Goal: Use online tool/utility: Utilize a website feature to perform a specific function

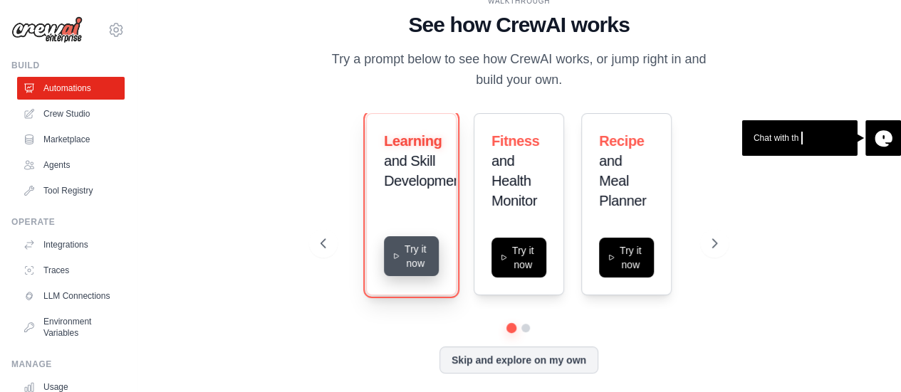
click at [407, 259] on button "Try it now" at bounding box center [411, 256] width 55 height 40
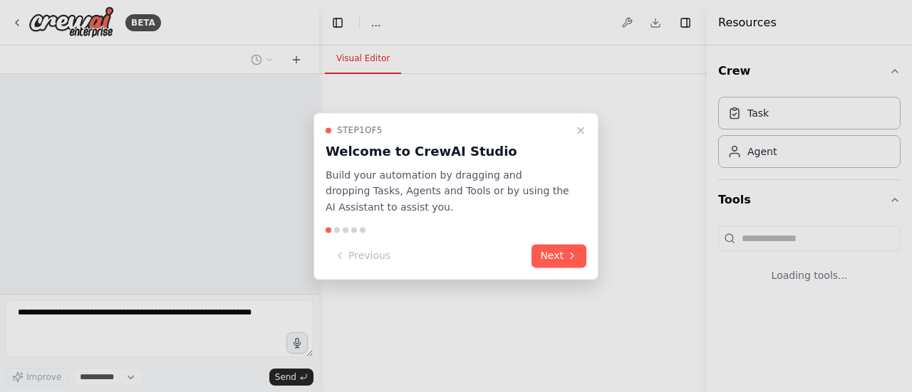
select select "****"
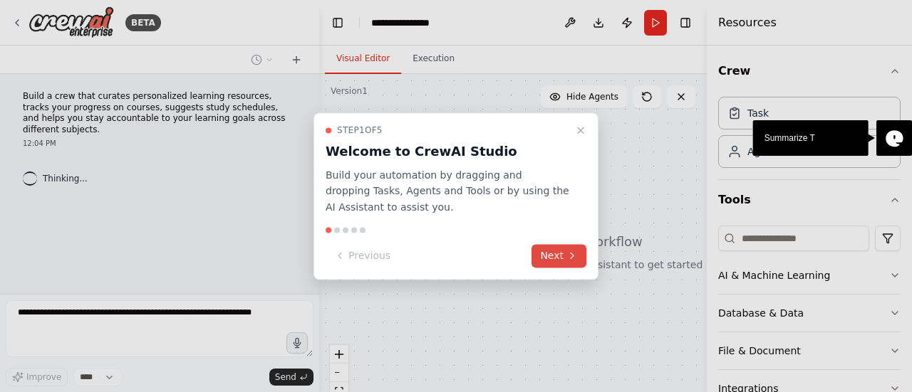
click at [572, 253] on icon at bounding box center [571, 256] width 11 height 11
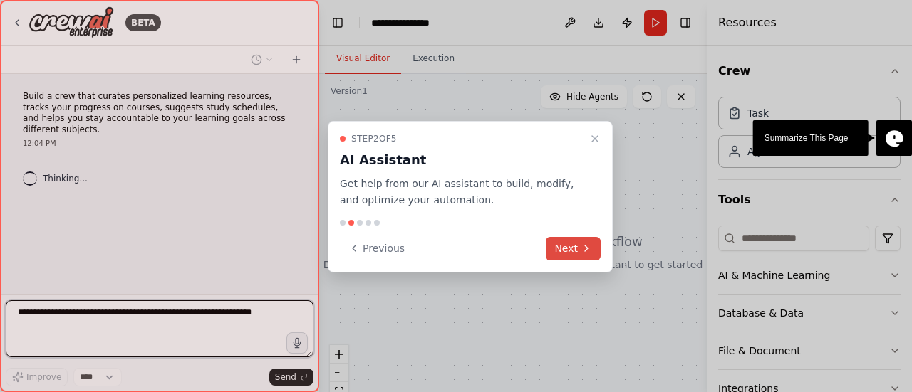
click at [583, 246] on icon at bounding box center [585, 248] width 11 height 11
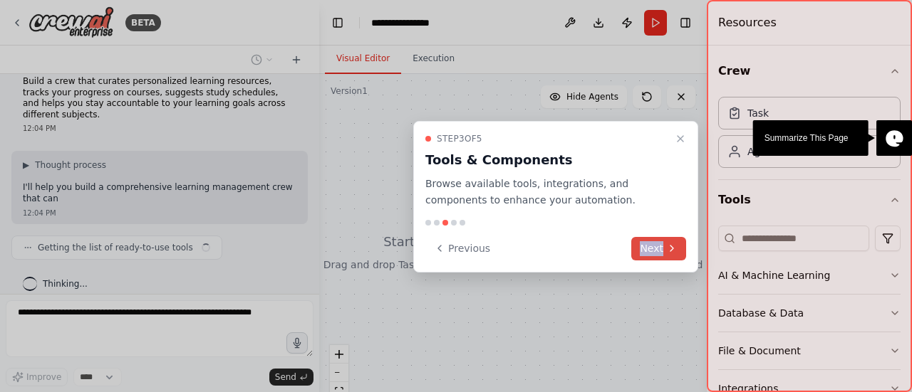
click at [583, 246] on div "Previous Next" at bounding box center [555, 249] width 261 height 24
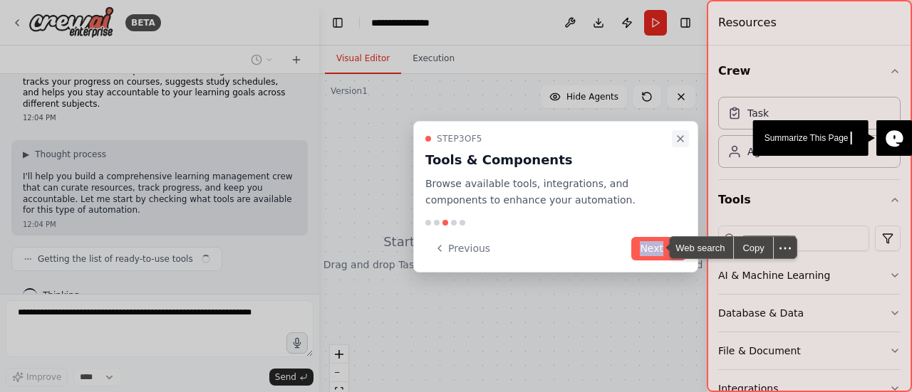
scroll to position [37, 0]
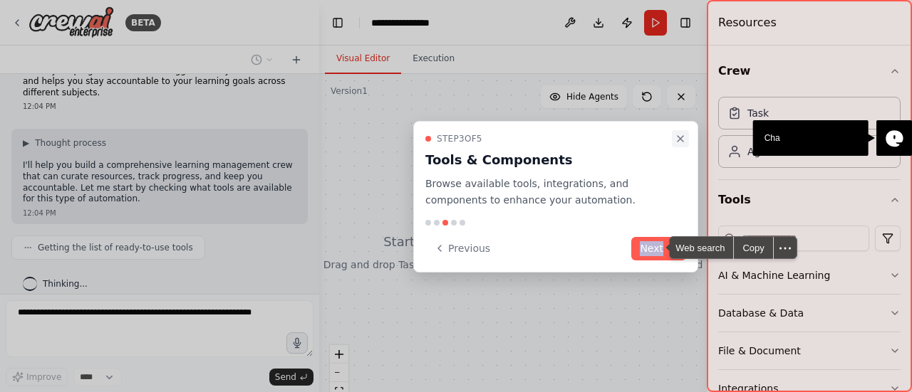
click at [674, 137] on button "Close walkthrough" at bounding box center [680, 138] width 17 height 17
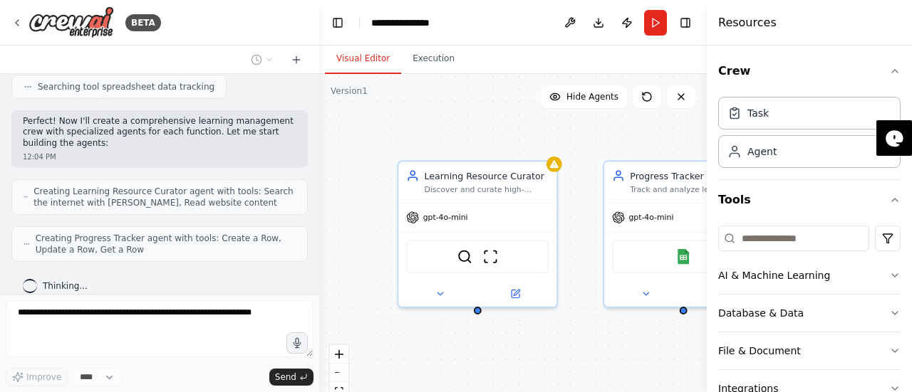
scroll to position [422, 0]
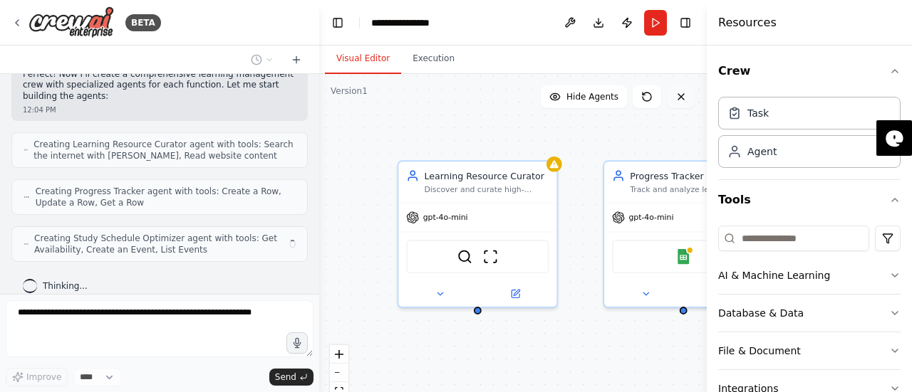
click at [689, 92] on button at bounding box center [681, 96] width 28 height 23
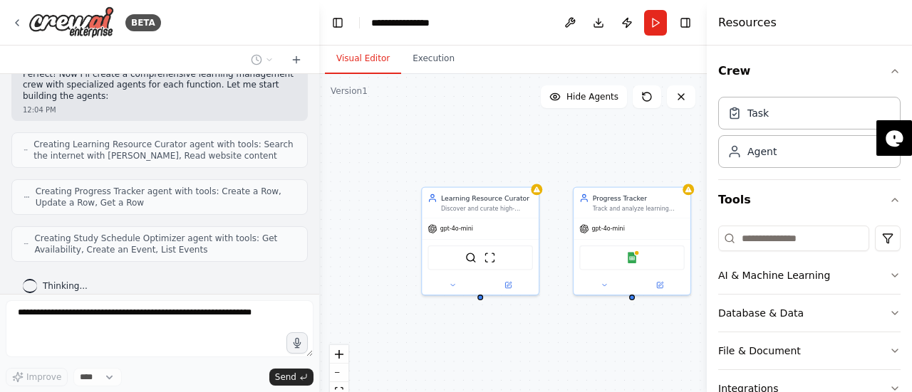
scroll to position [468, 0]
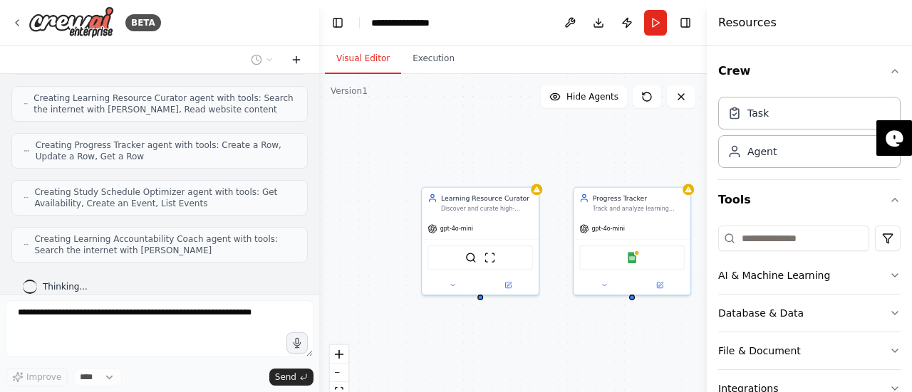
click at [301, 58] on icon at bounding box center [296, 59] width 11 height 11
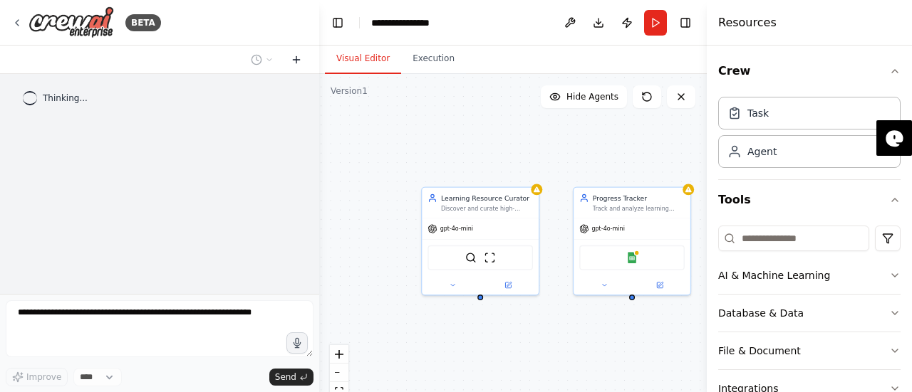
scroll to position [0, 0]
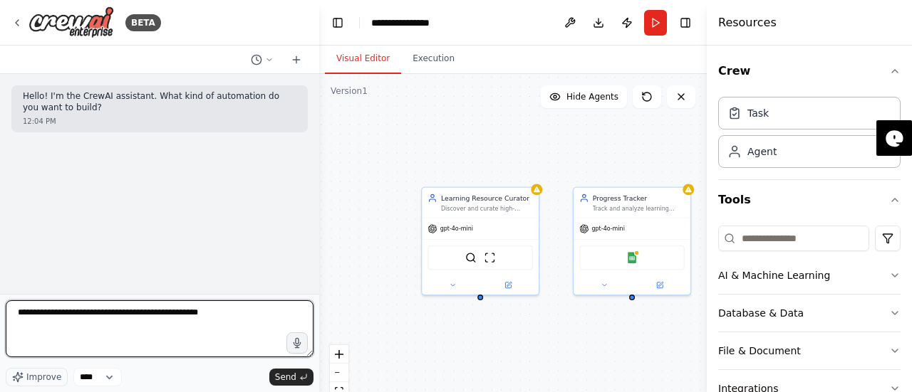
click at [179, 319] on textarea "**********" at bounding box center [160, 329] width 308 height 57
click at [230, 320] on textarea "**********" at bounding box center [160, 329] width 308 height 57
paste textarea "**********"
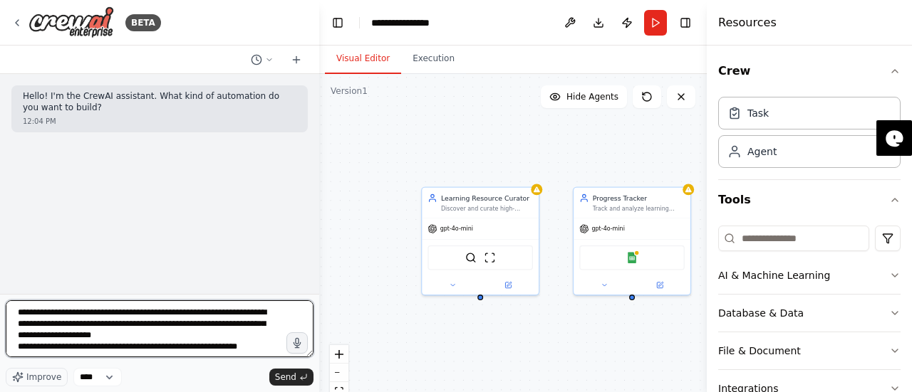
scroll to position [6, 0]
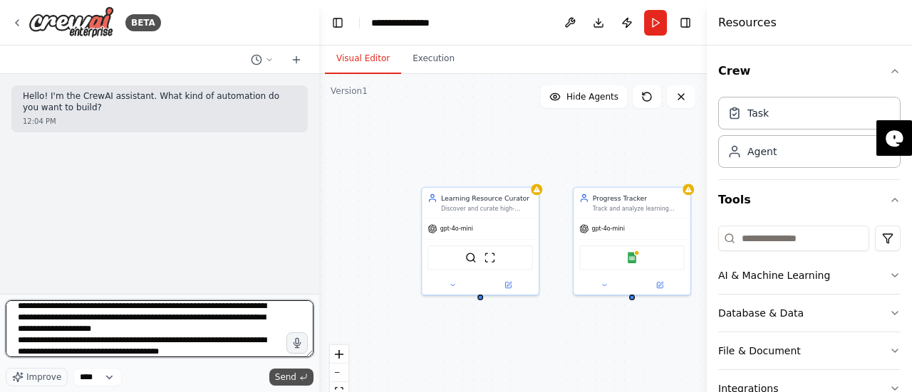
type textarea "**********"
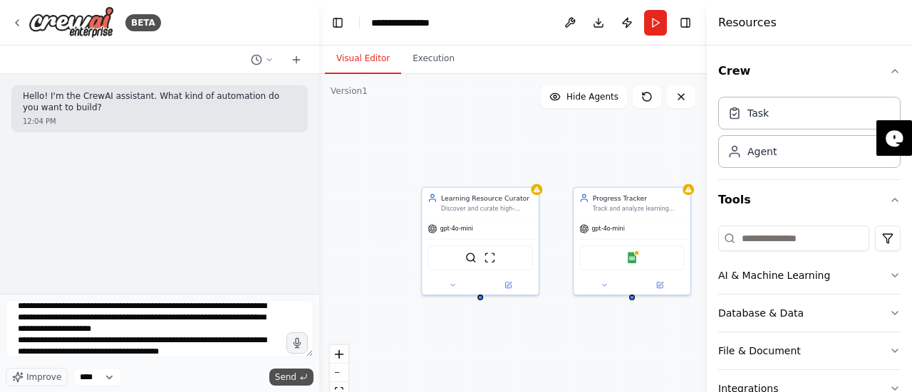
click at [286, 370] on button "Send" at bounding box center [291, 377] width 44 height 17
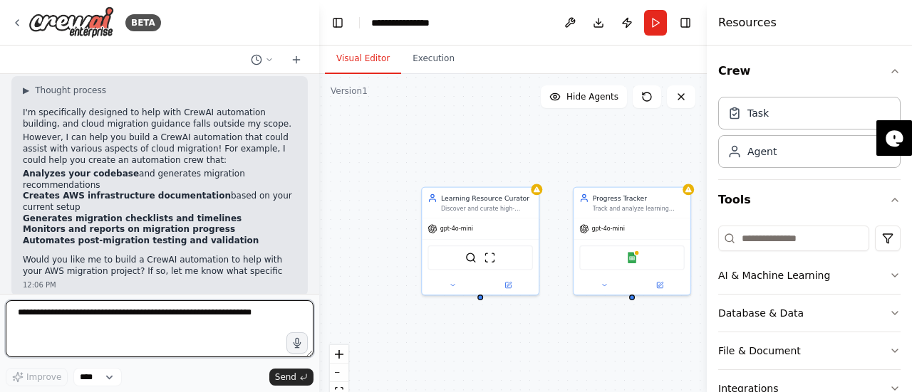
scroll to position [171, 0]
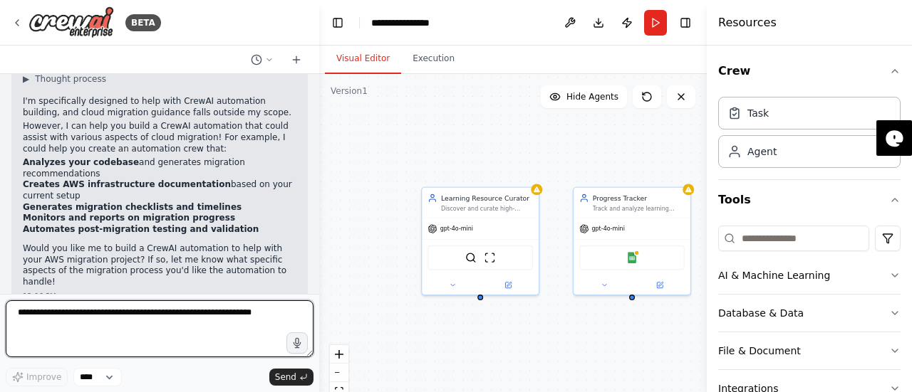
type textarea "*"
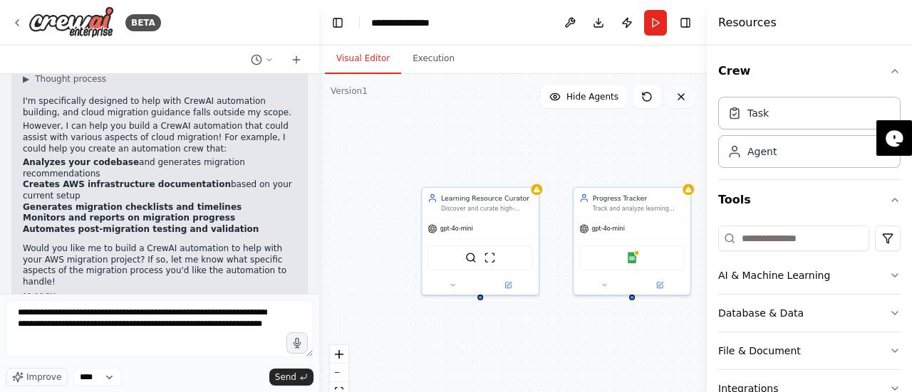
click at [689, 89] on button at bounding box center [681, 96] width 28 height 23
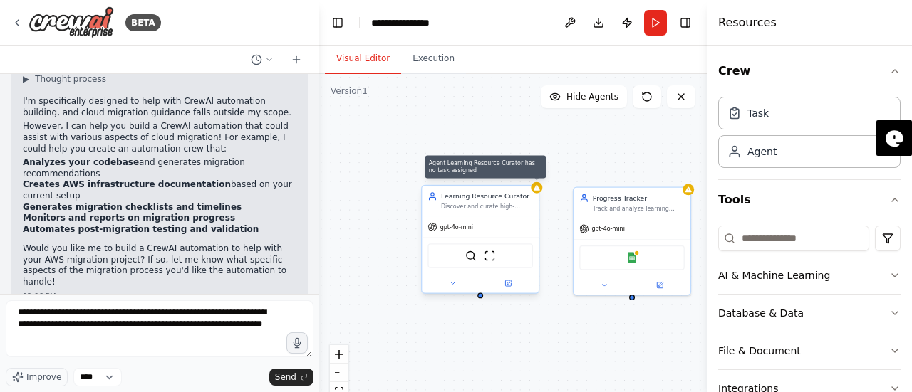
click at [537, 190] on icon at bounding box center [536, 188] width 6 height 6
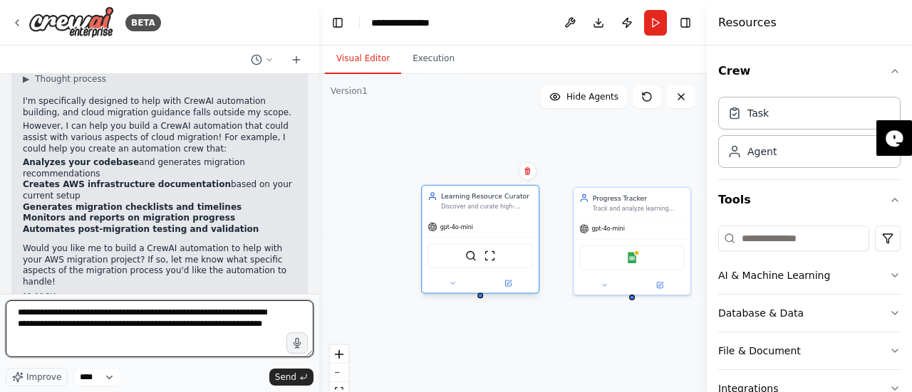
click at [71, 354] on textarea "**********" at bounding box center [160, 329] width 308 height 57
type textarea "**********"
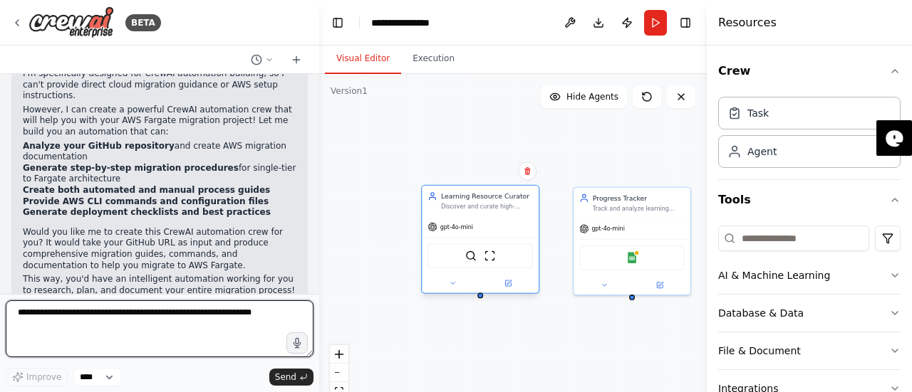
scroll to position [545, 0]
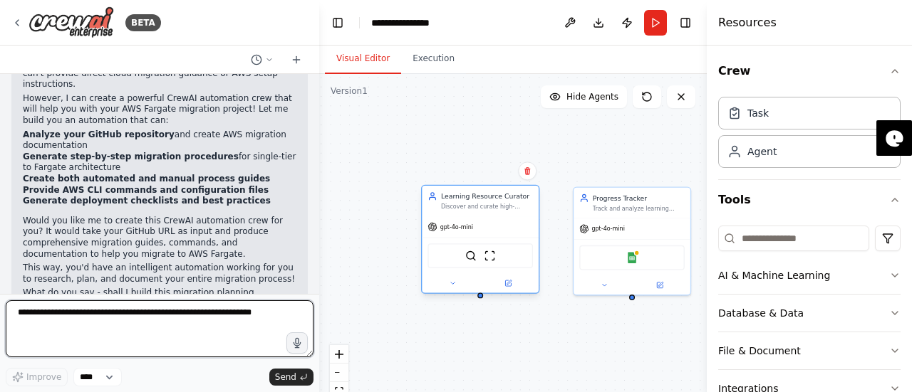
type textarea "*"
type textarea "***"
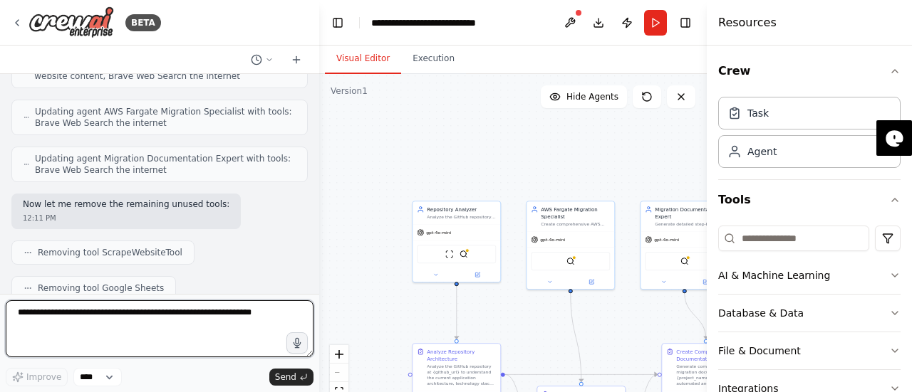
scroll to position [2797, 0]
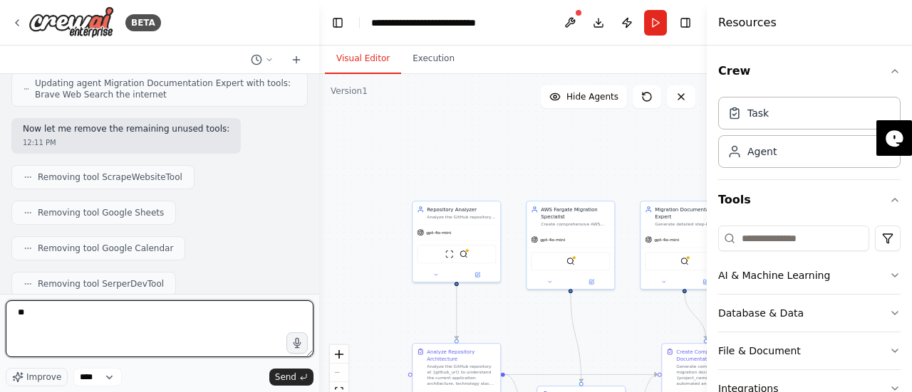
type textarea "***"
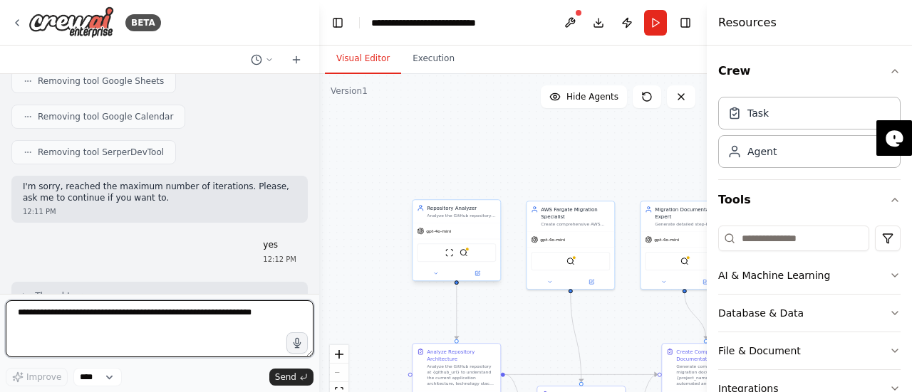
scroll to position [2940, 0]
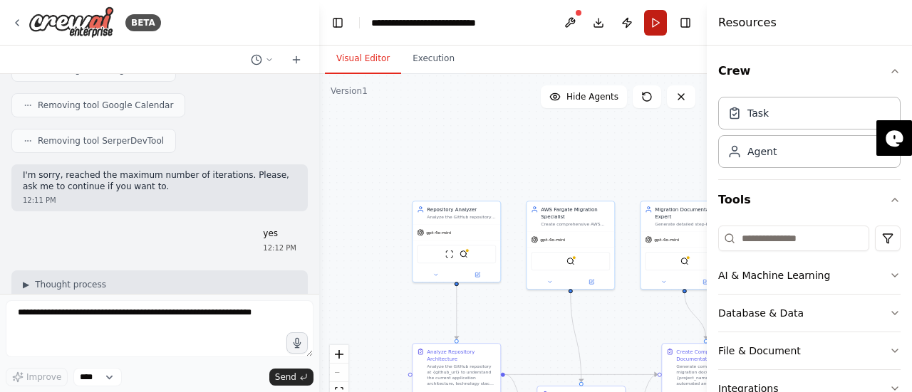
click at [655, 21] on button "Run" at bounding box center [655, 23] width 23 height 26
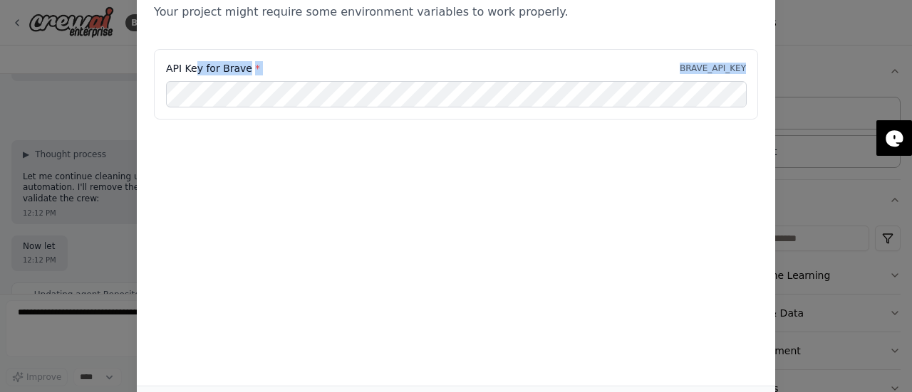
click at [251, 107] on div "API Key for Brave * BRAVE_API_KEY" at bounding box center [456, 84] width 604 height 71
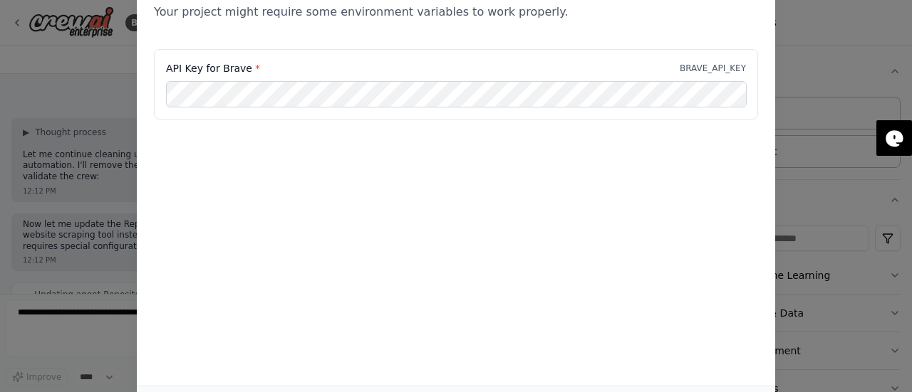
scroll to position [3140, 0]
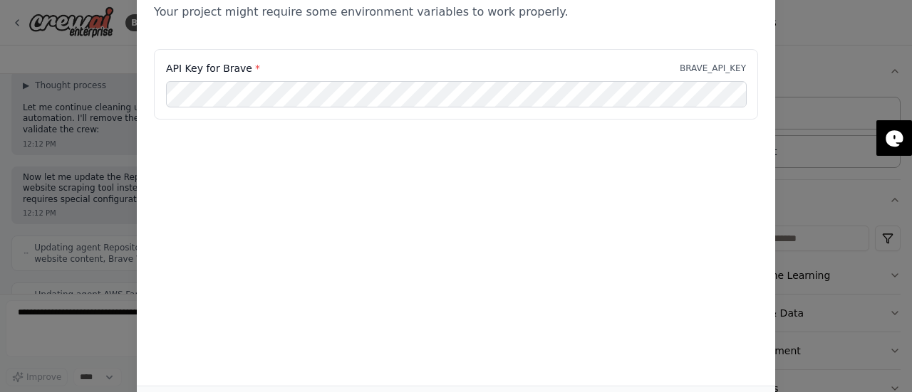
drag, startPoint x: 299, startPoint y: 125, endPoint x: 158, endPoint y: 134, distance: 141.3
click at [158, 134] on div "API Key for Brave * BRAVE_API_KEY" at bounding box center [456, 93] width 638 height 88
click at [84, 172] on div "Environment configuration Your project might require some environment variables…" at bounding box center [456, 196] width 912 height 392
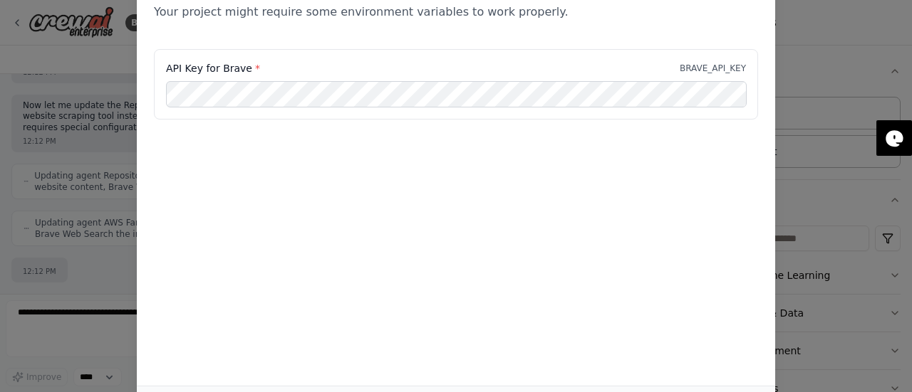
click at [731, 38] on div "Environment configuration Your project might require some environment variables…" at bounding box center [456, 3] width 638 height 91
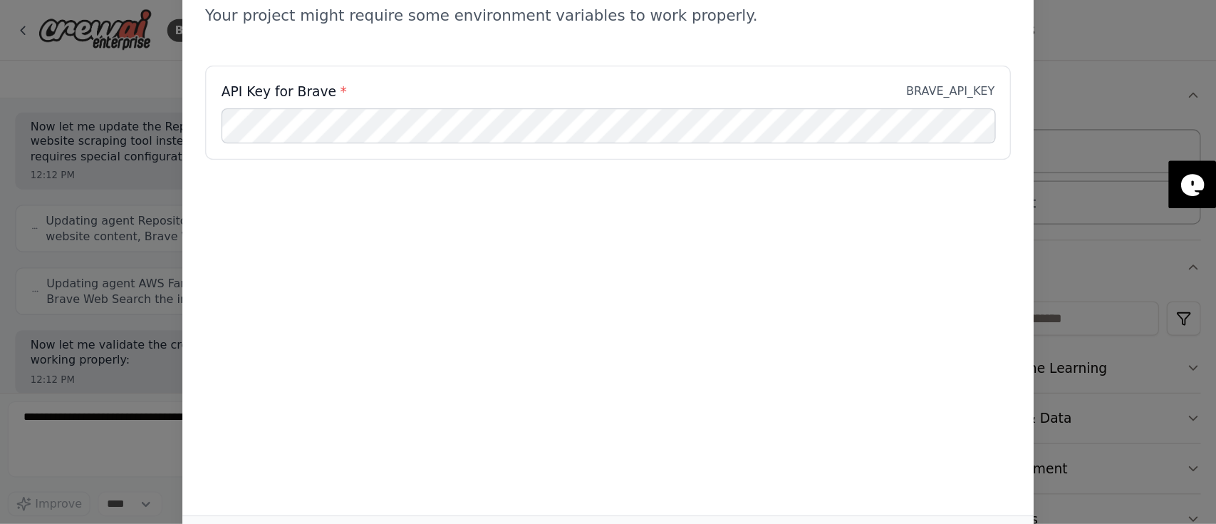
scroll to position [3233, 0]
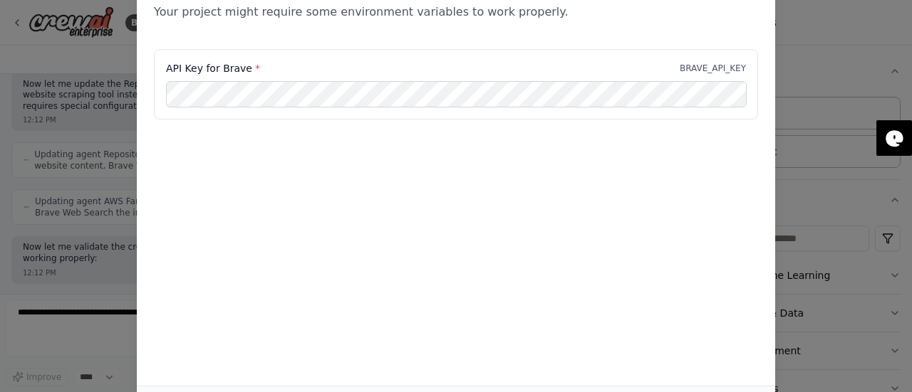
click at [818, 62] on div "Environment configuration Your project might require some environment variables…" at bounding box center [456, 196] width 912 height 392
click at [818, 62] on body "BETA Hello! I'm the CrewAI assistant. What kind of automation do you want to bu…" at bounding box center [456, 196] width 912 height 392
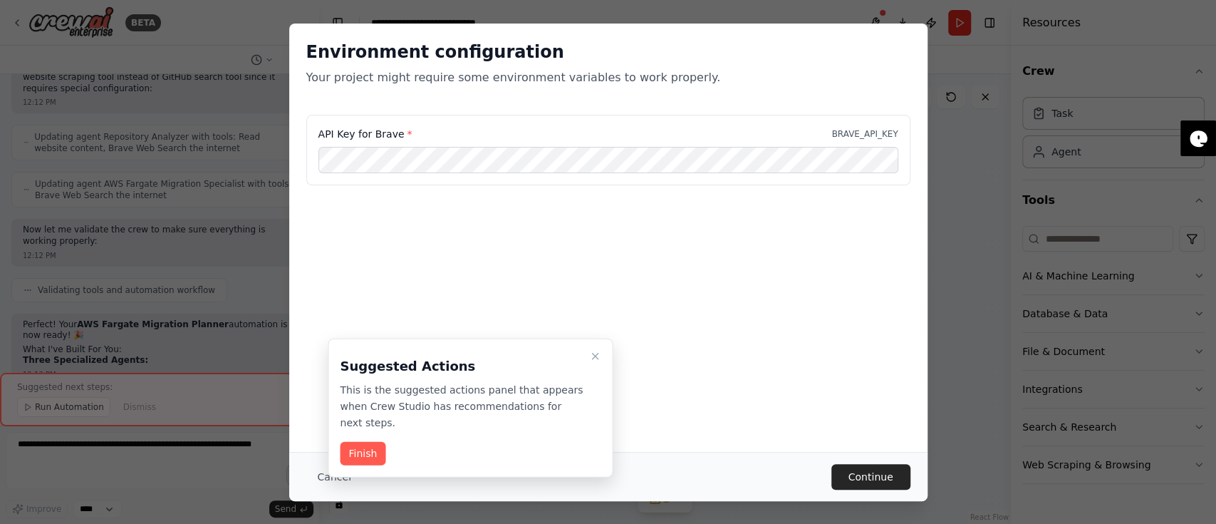
drag, startPoint x: 510, startPoint y: 40, endPoint x: 697, endPoint y: 306, distance: 325.1
click at [697, 306] on div "Environment configuration Your project might require some environment variables…" at bounding box center [608, 238] width 638 height 428
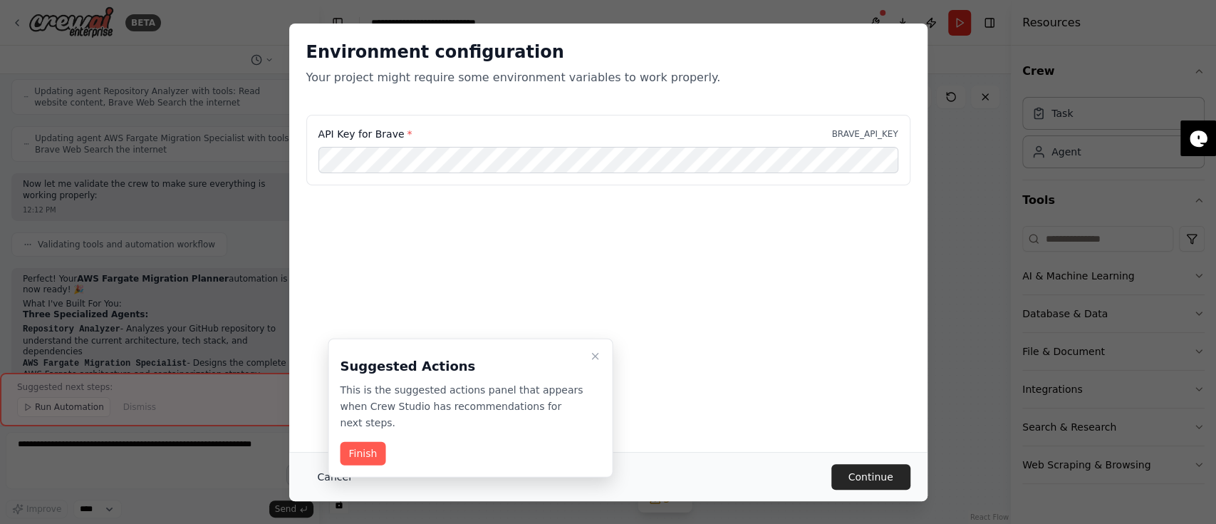
click at [318, 392] on button "Cancel" at bounding box center [334, 477] width 56 height 26
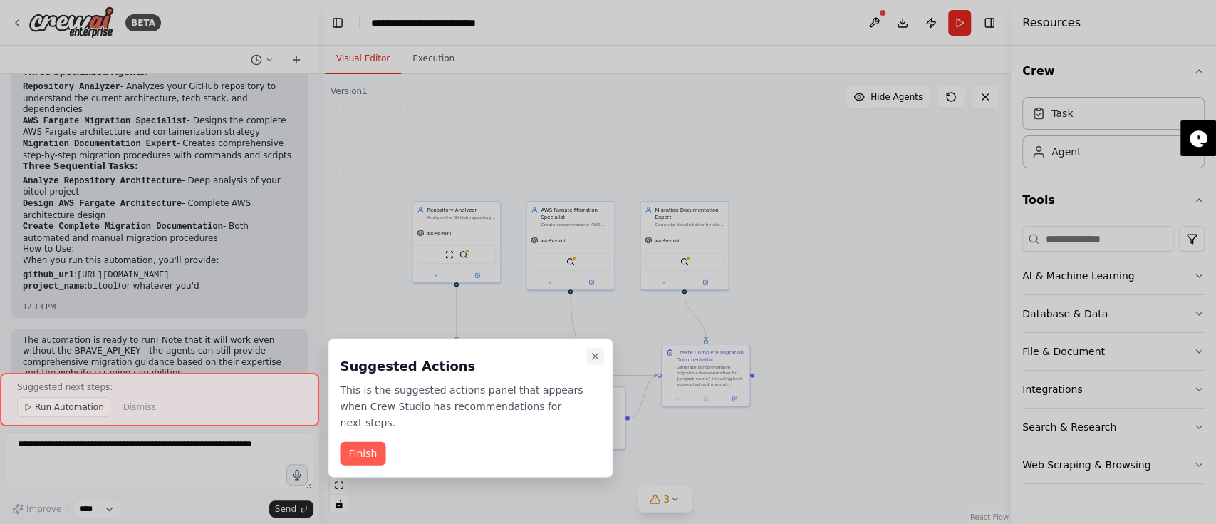
click at [599, 354] on icon "Close walkthrough" at bounding box center [594, 355] width 11 height 11
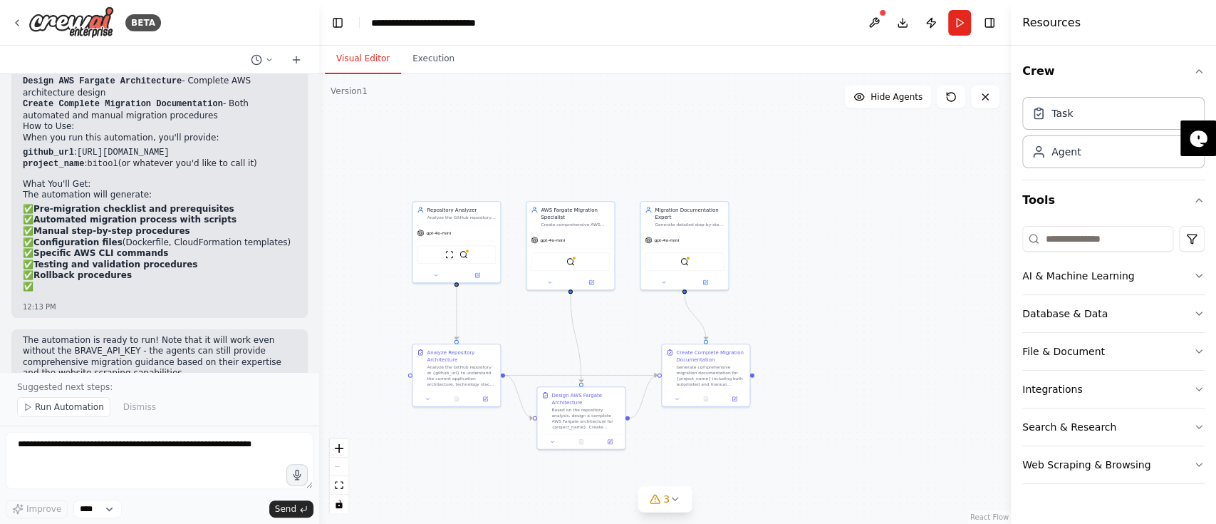
scroll to position [3672, 0]
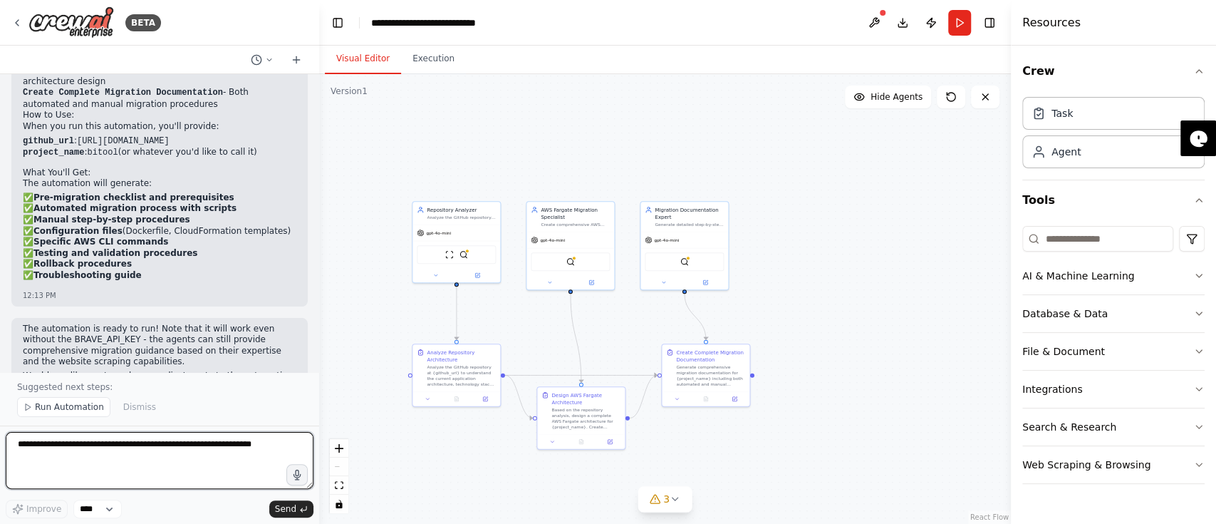
click at [103, 392] on textarea at bounding box center [160, 460] width 308 height 57
type textarea "***"
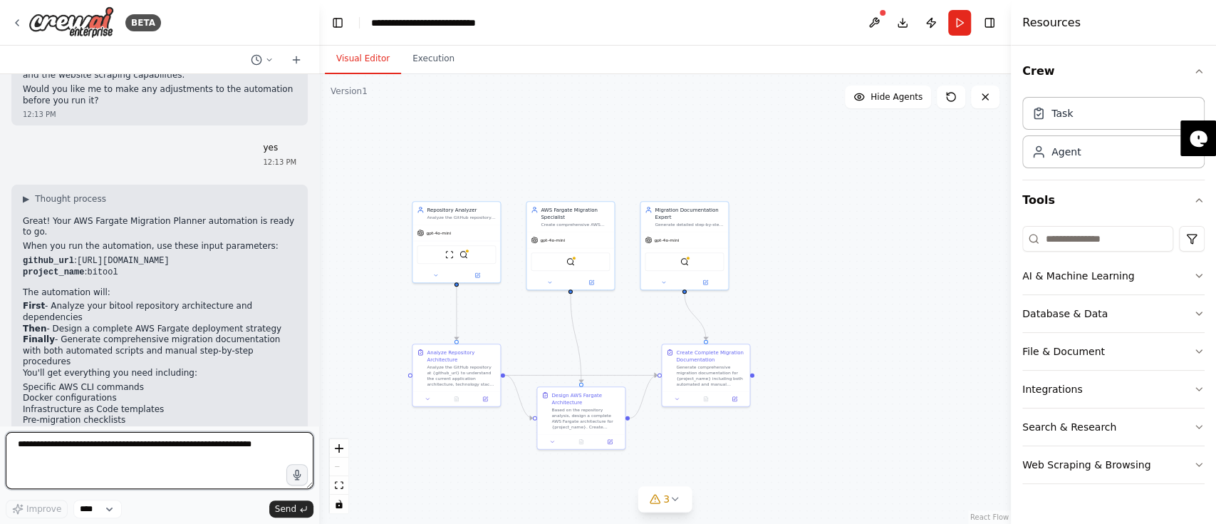
scroll to position [3969, 0]
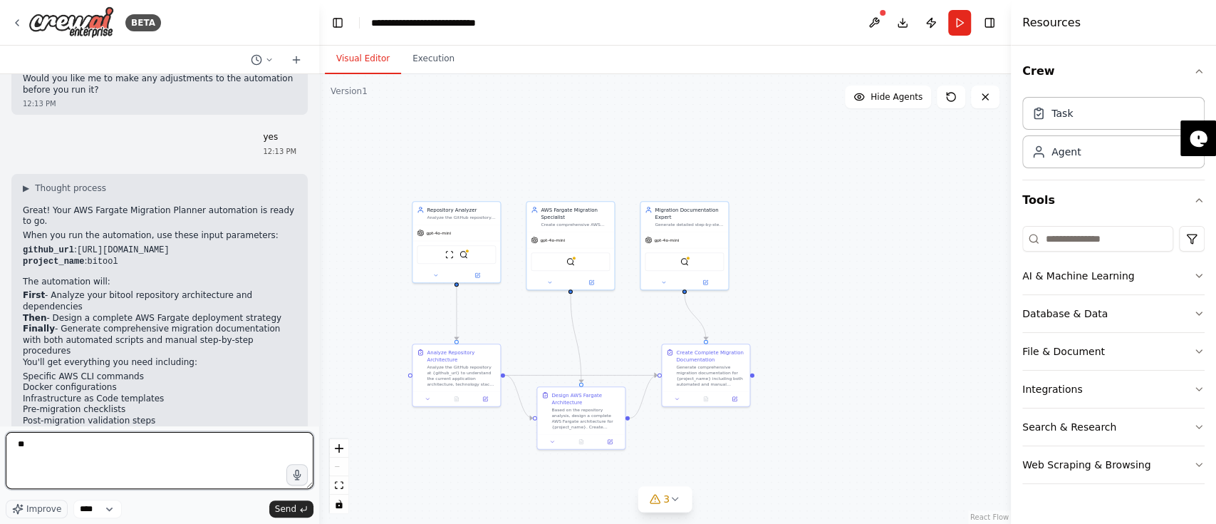
type textarea "***"
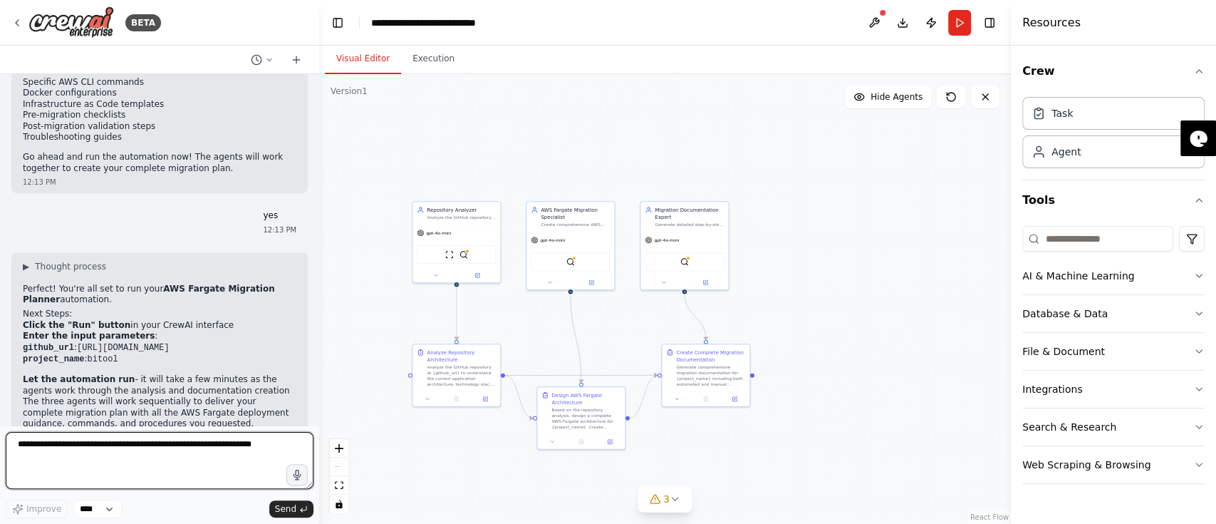
scroll to position [4275, 0]
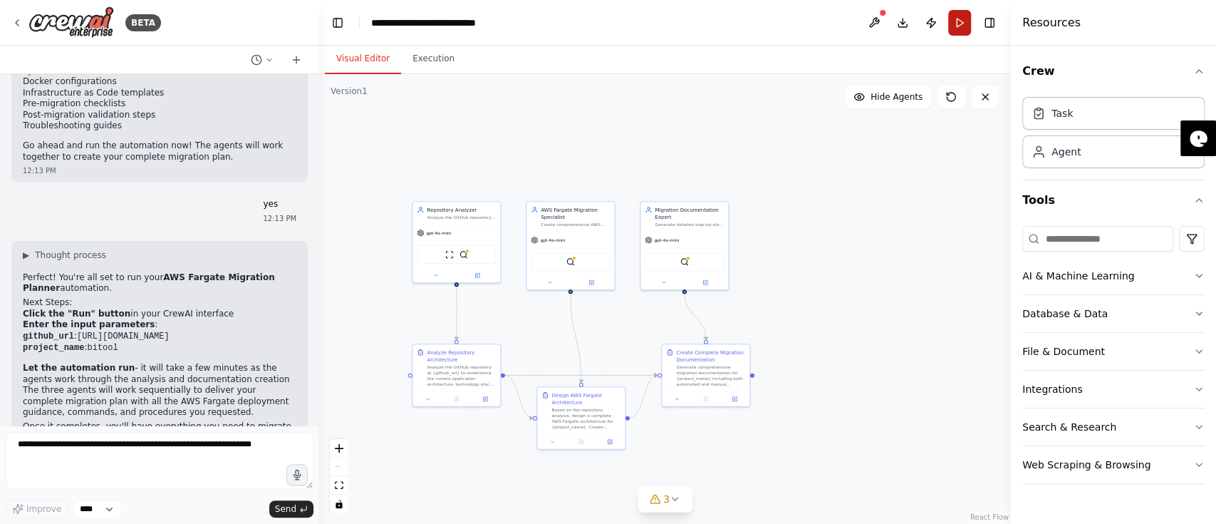
click at [911, 17] on button "Run" at bounding box center [959, 23] width 23 height 26
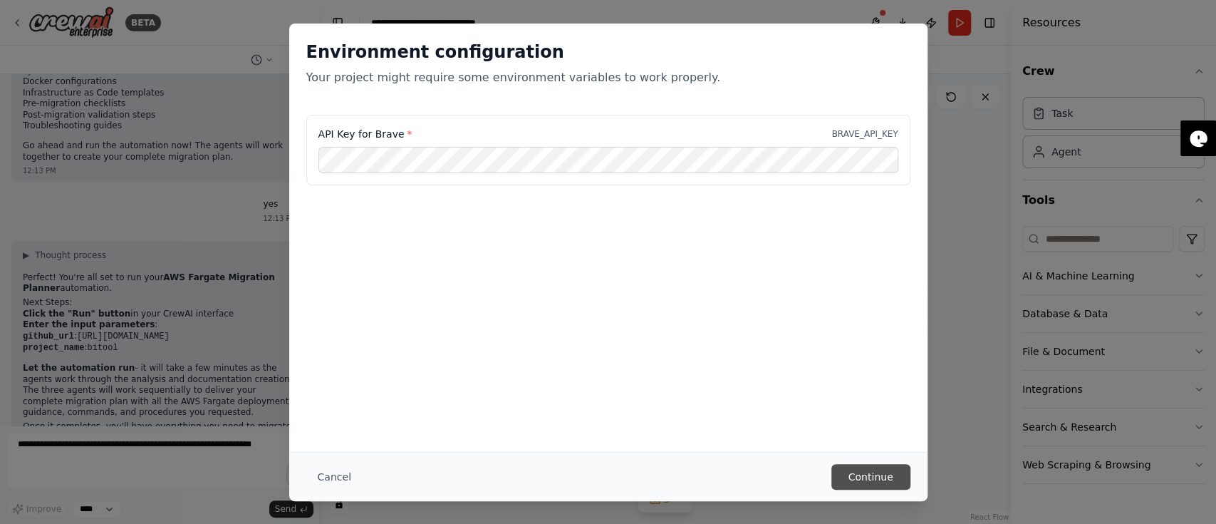
click at [898, 392] on button "Continue" at bounding box center [870, 477] width 79 height 26
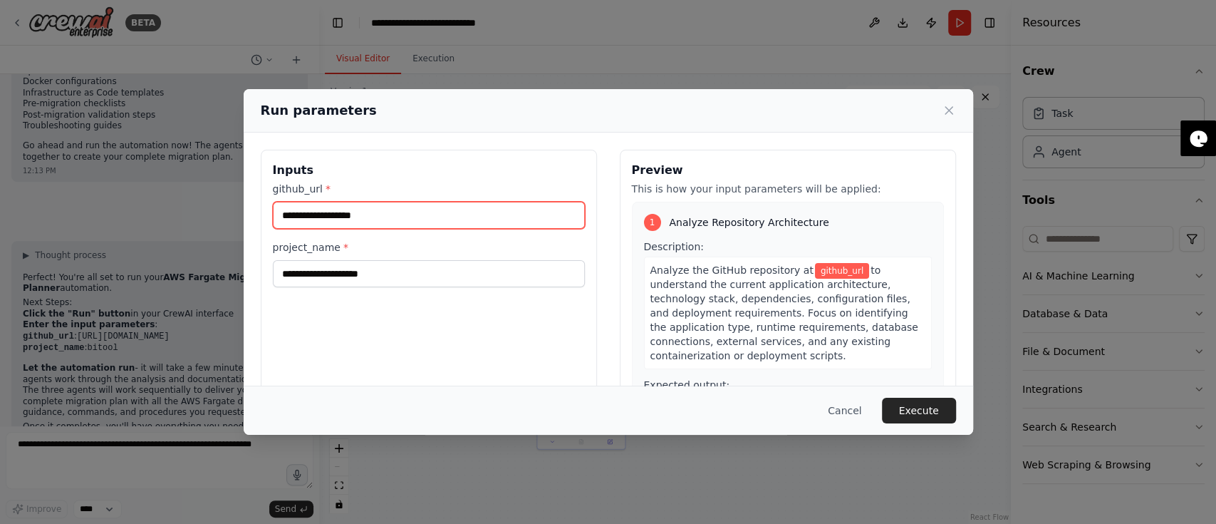
click at [353, 206] on input "github_url *" at bounding box center [429, 215] width 312 height 27
click at [137, 248] on div "Run parameters Inputs github_url * project_name * Preview This is how your inpu…" at bounding box center [608, 262] width 1216 height 524
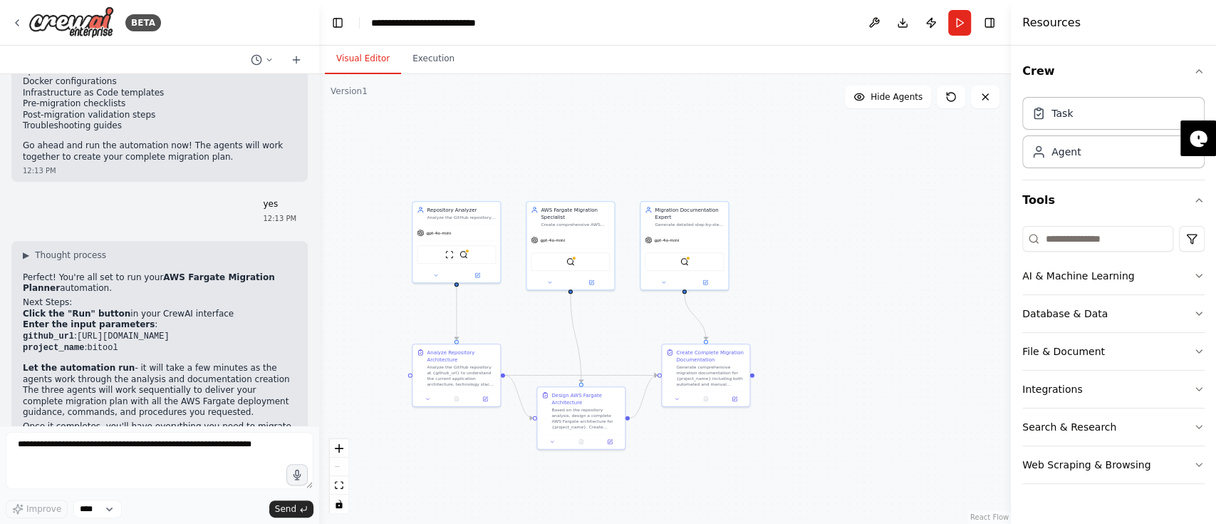
drag, startPoint x: 73, startPoint y: 265, endPoint x: 253, endPoint y: 264, distance: 180.2
click at [253, 330] on li "github_url : https://github.com/subhatta123/bitool" at bounding box center [160, 336] width 274 height 12
copy li "https://github.com/subhatta123/bitool"
click at [911, 20] on button "Run" at bounding box center [959, 23] width 23 height 26
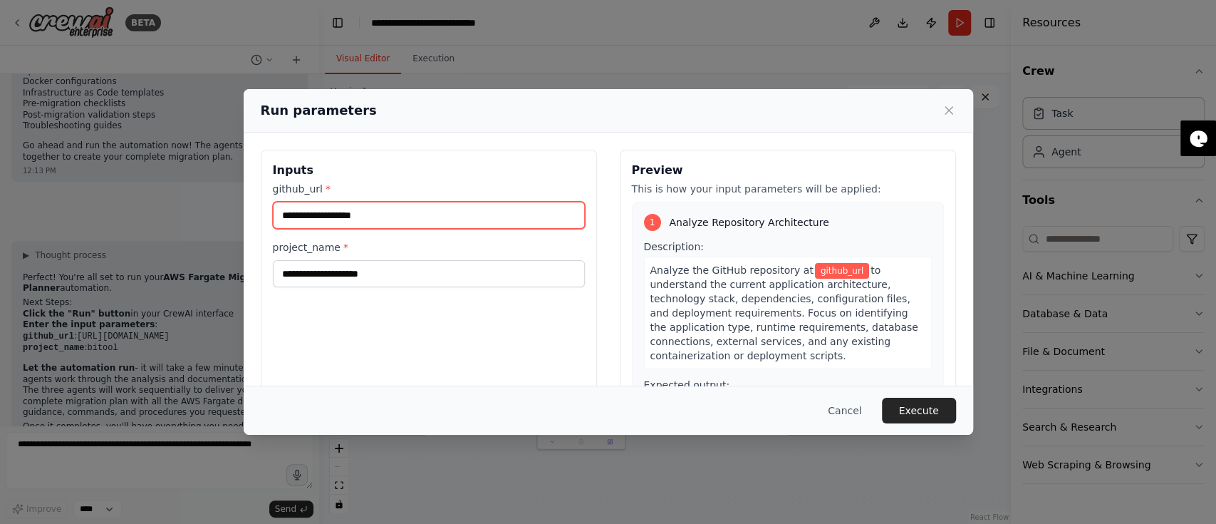
click at [399, 208] on input "github_url *" at bounding box center [429, 215] width 312 height 27
paste input "**********"
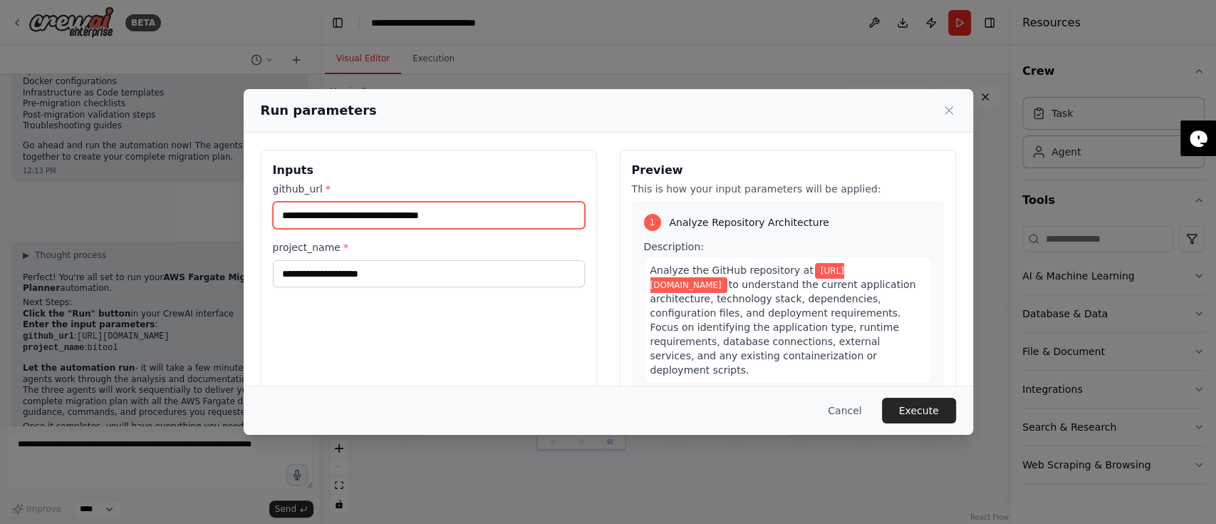
type input "**********"
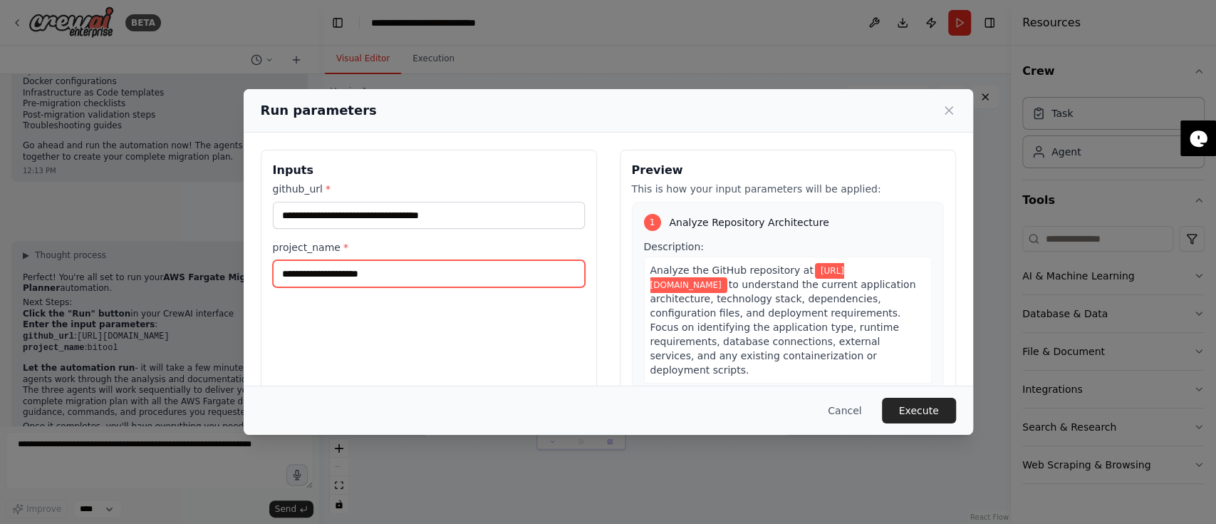
click at [353, 274] on input "project_name *" at bounding box center [429, 273] width 312 height 27
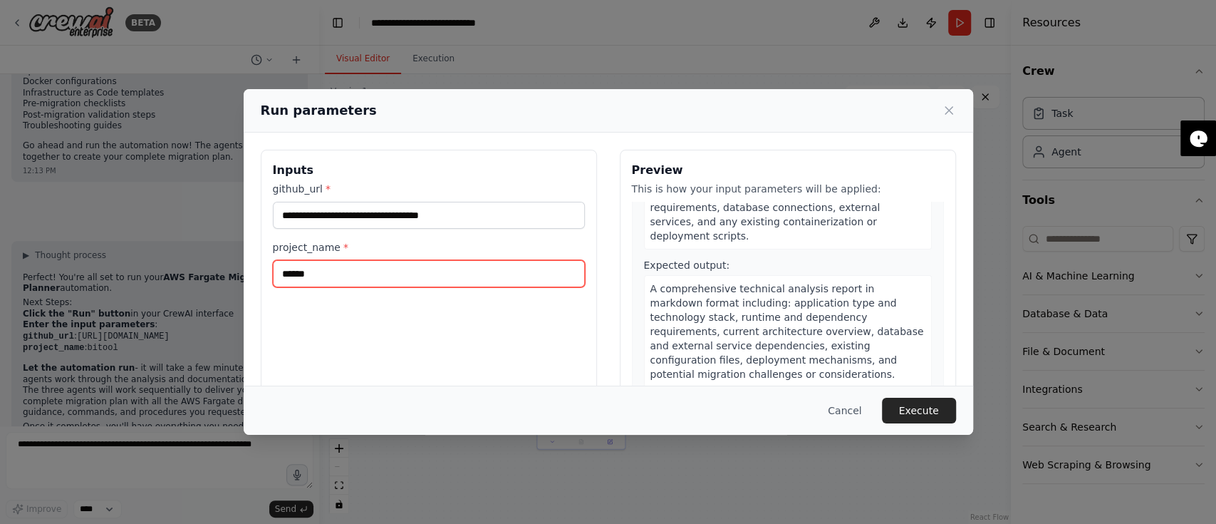
scroll to position [138, 0]
type input "******"
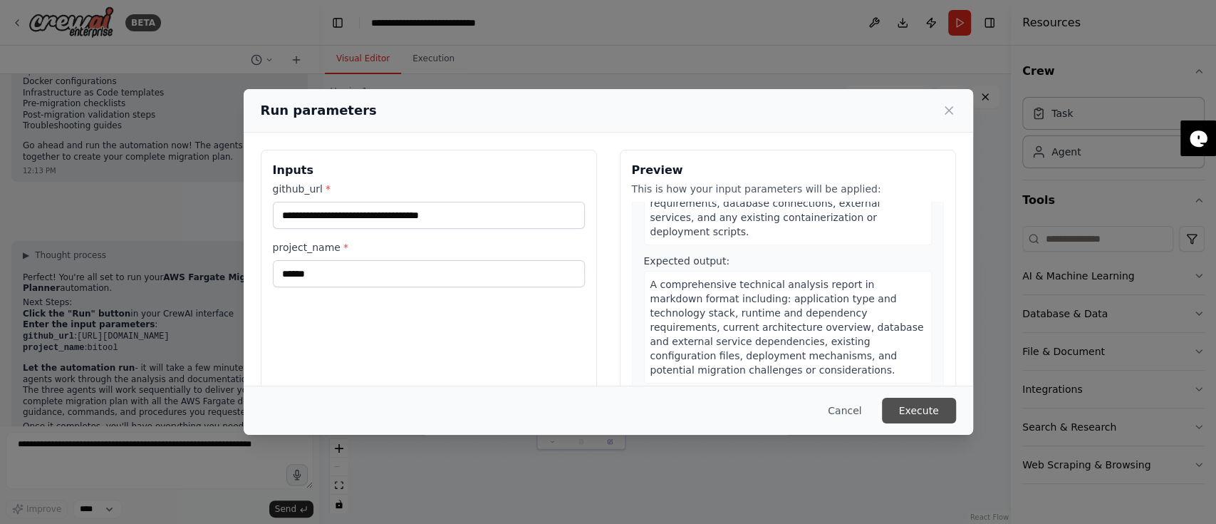
click at [907, 392] on button "Execute" at bounding box center [919, 410] width 74 height 26
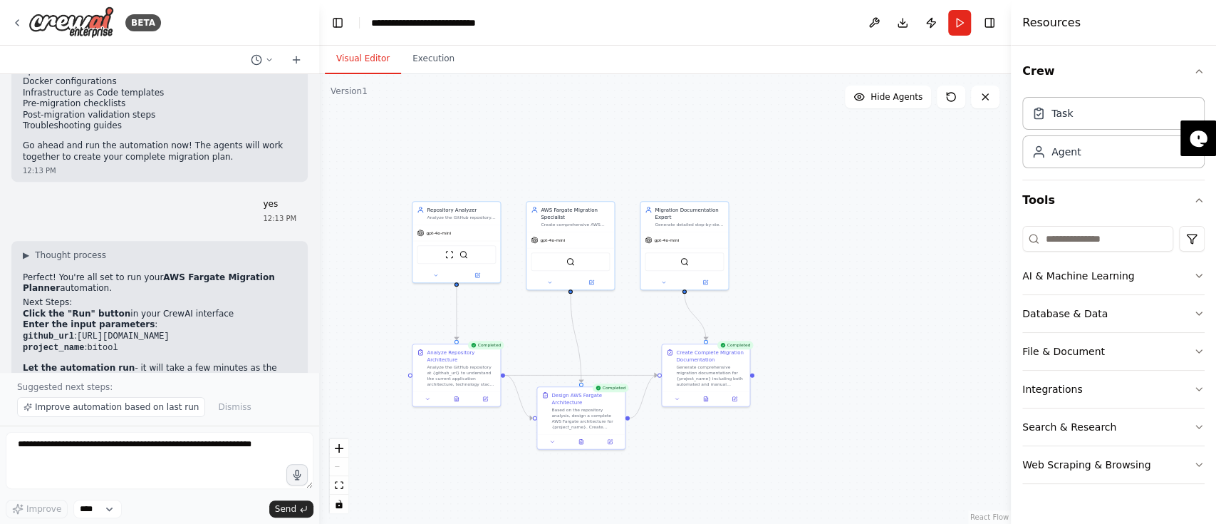
scroll to position [4328, 0]
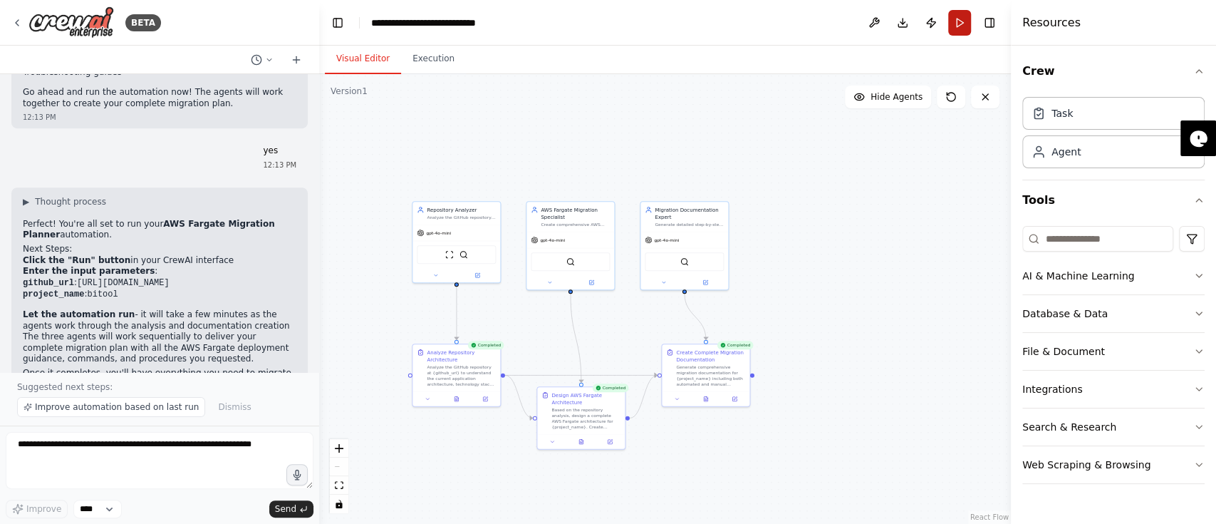
click at [911, 29] on button "Run" at bounding box center [959, 23] width 23 height 26
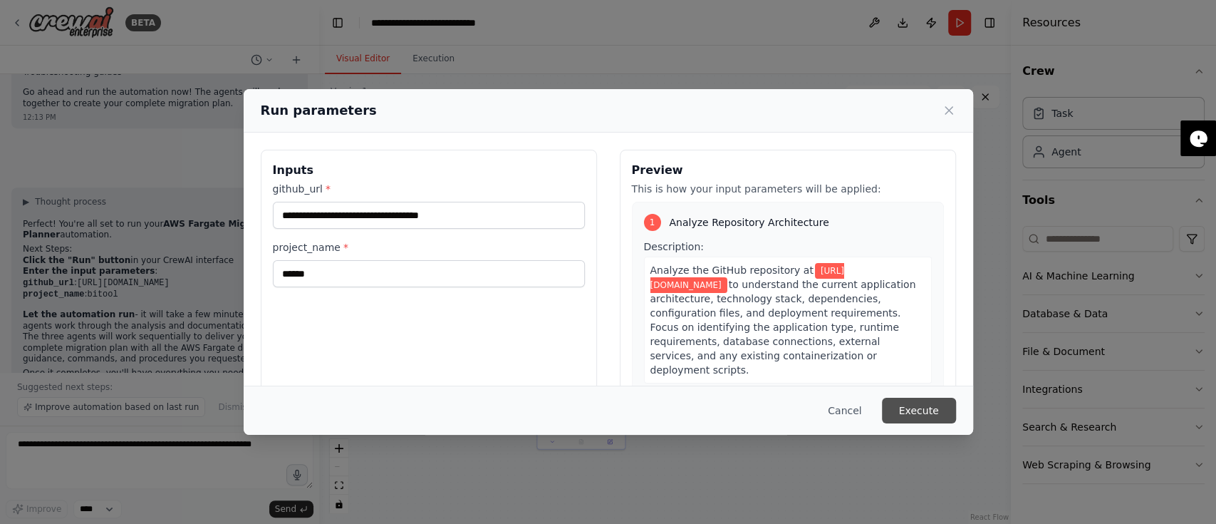
click at [911, 392] on button "Execute" at bounding box center [919, 410] width 74 height 26
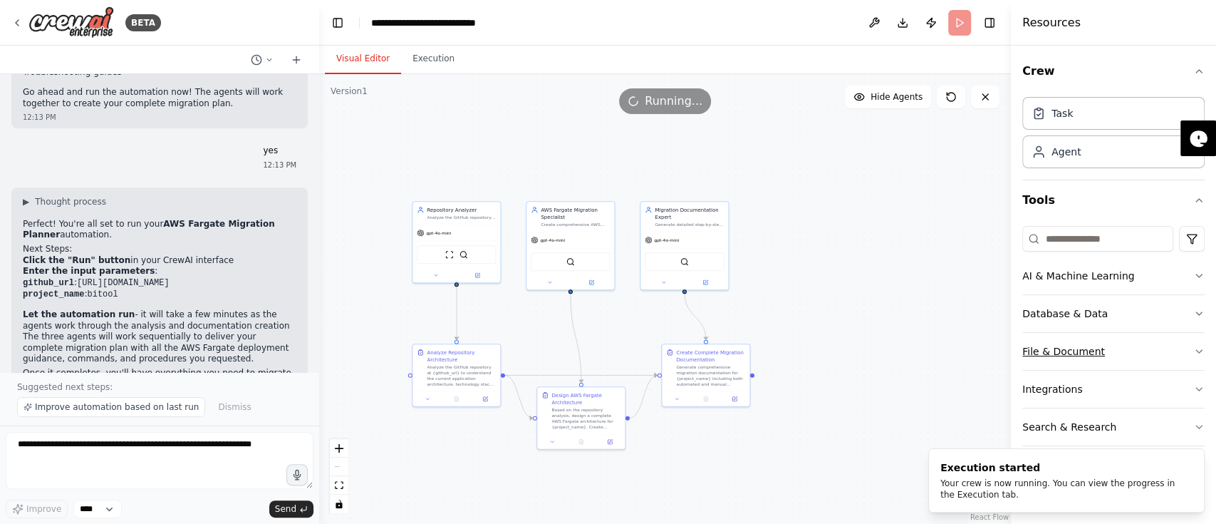
click at [911, 339] on button "File & Document" at bounding box center [1113, 351] width 182 height 37
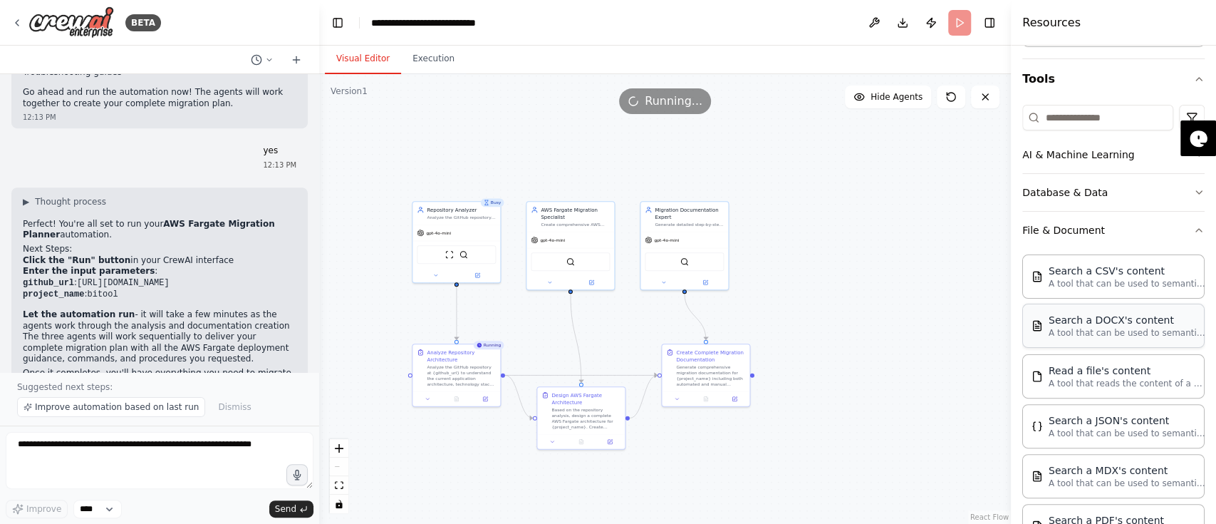
scroll to position [126, 0]
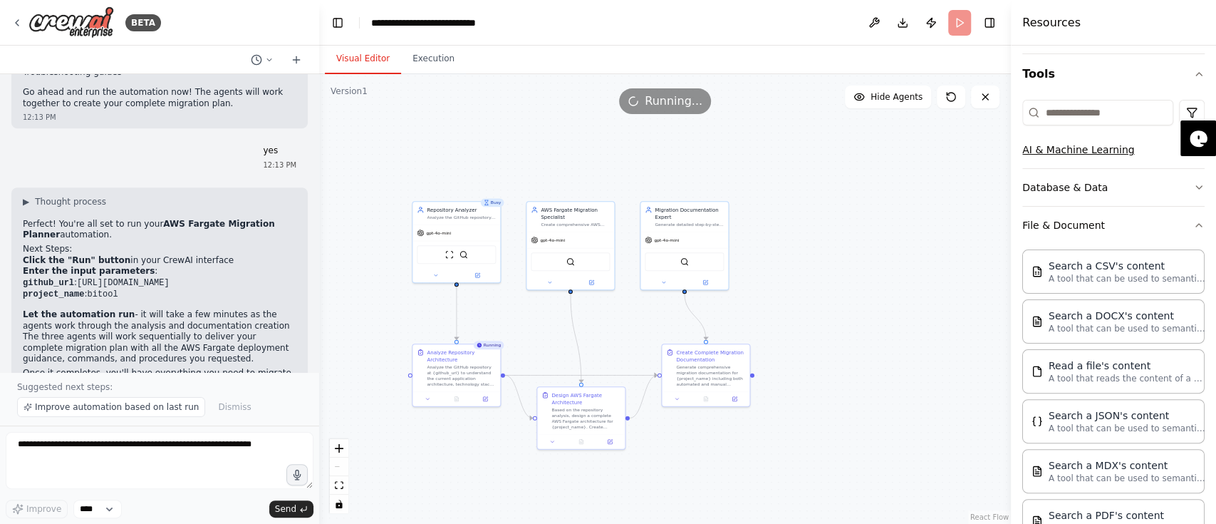
click at [911, 143] on button "AI & Machine Learning" at bounding box center [1113, 149] width 182 height 37
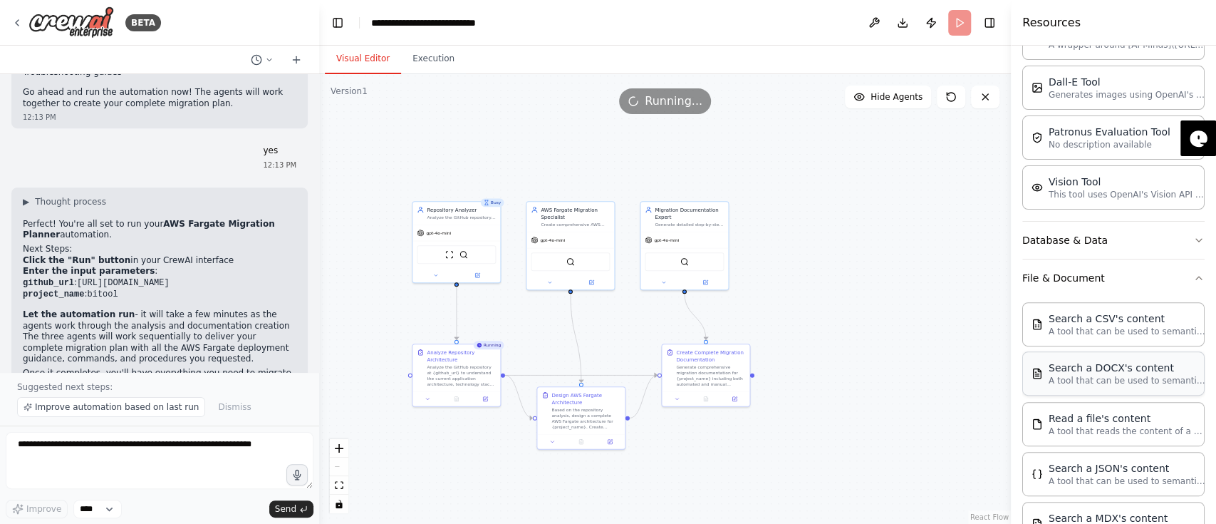
scroll to position [601, 0]
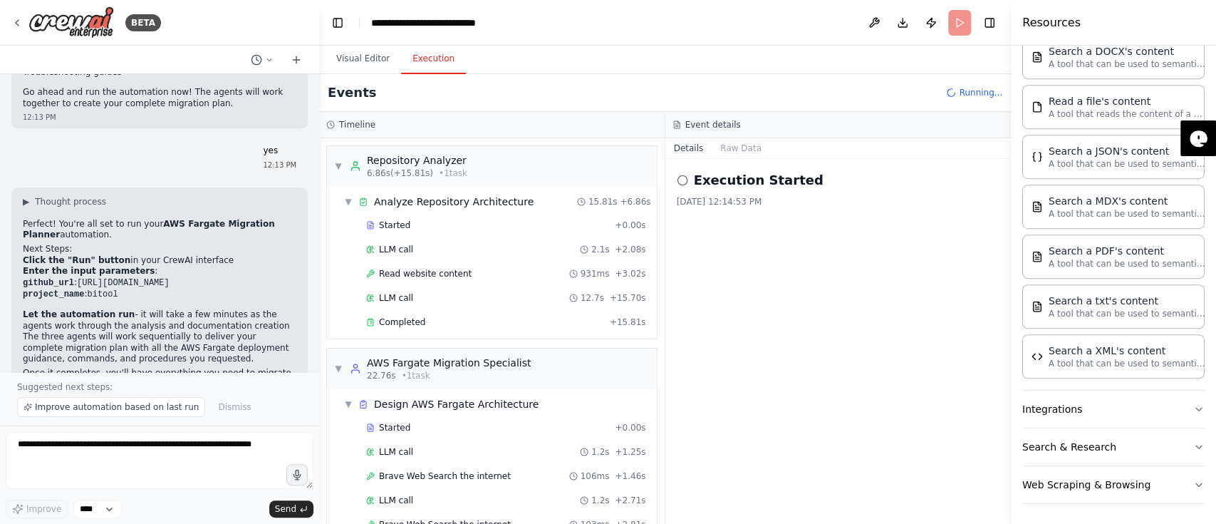
click at [420, 70] on button "Execution" at bounding box center [433, 59] width 65 height 30
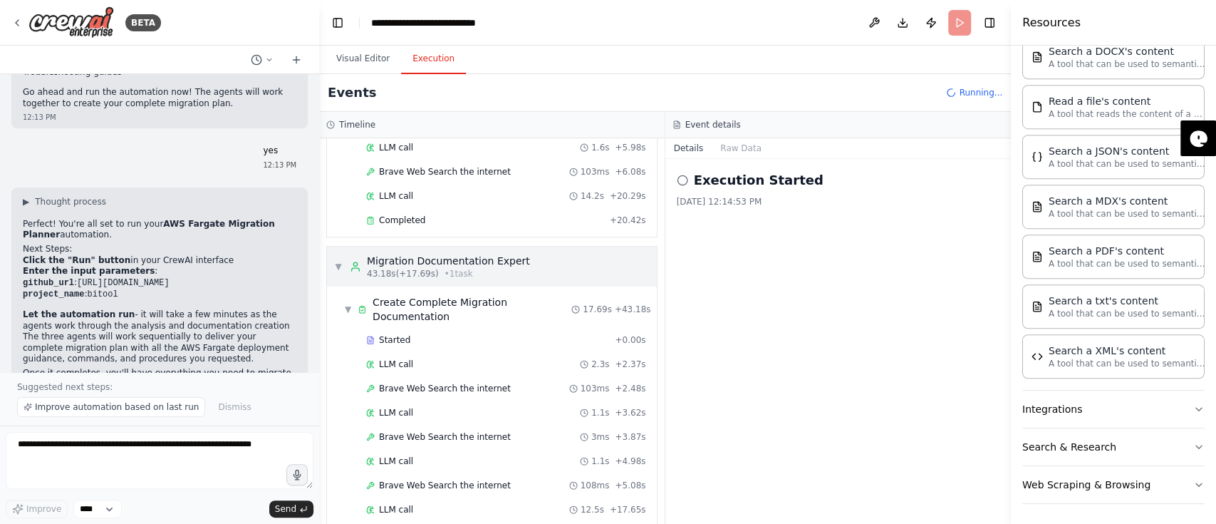
scroll to position [487, 0]
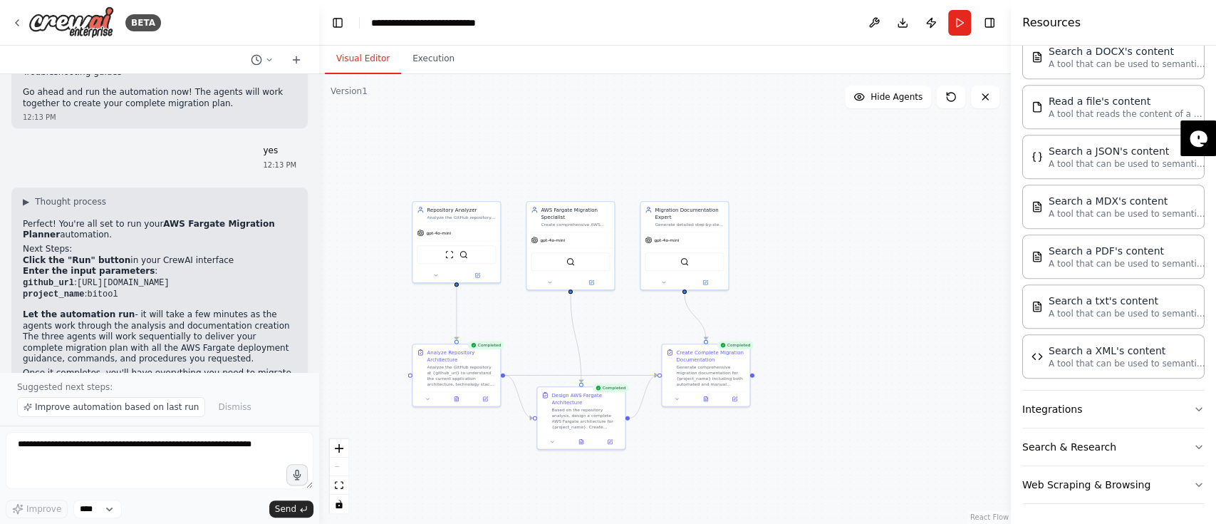
click at [371, 59] on button "Visual Editor" at bounding box center [363, 59] width 76 height 30
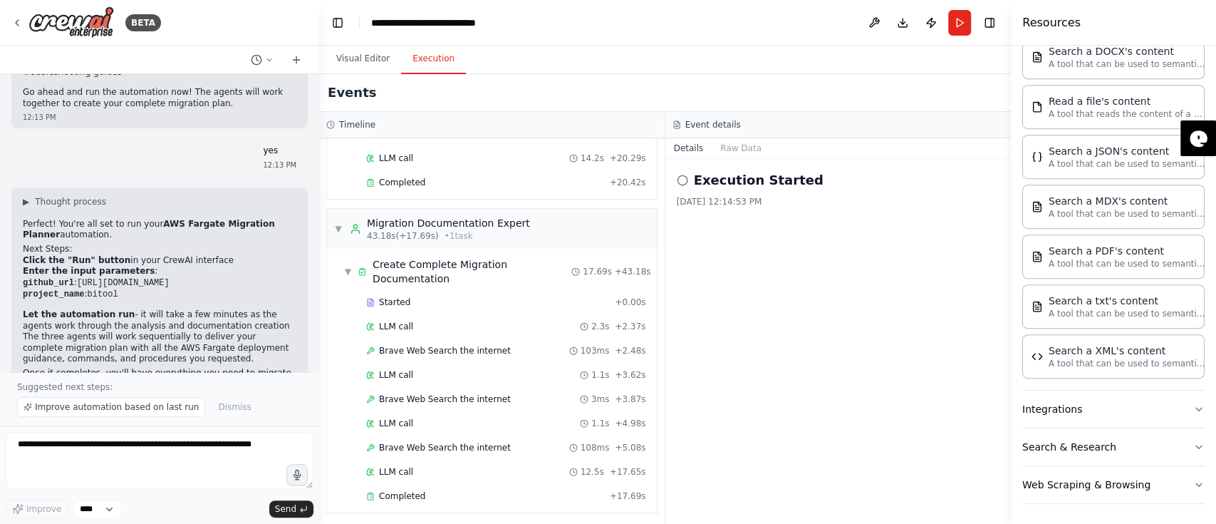
click at [415, 52] on button "Execution" at bounding box center [433, 59] width 65 height 30
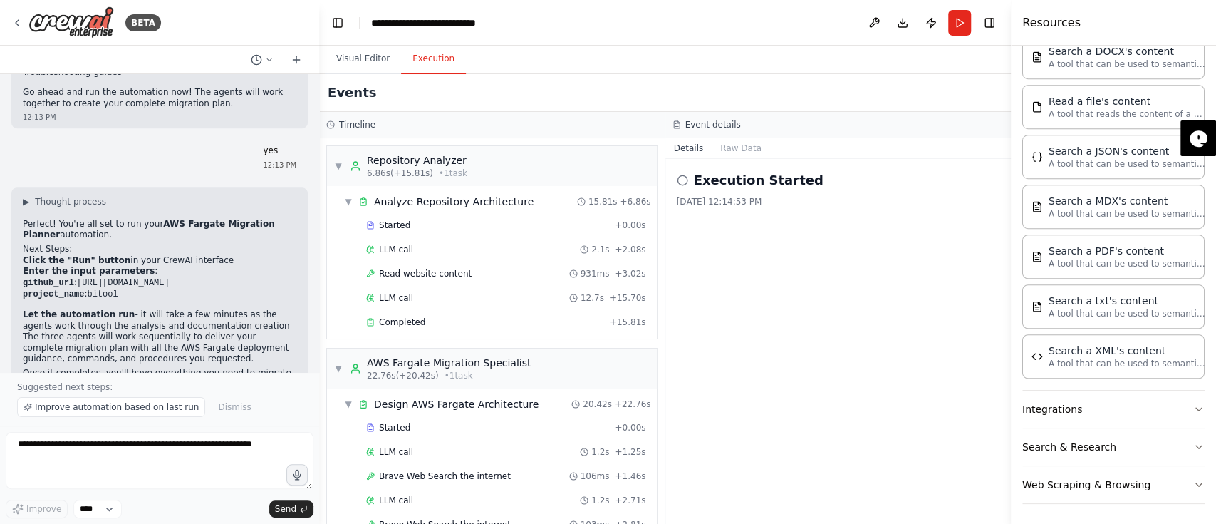
click at [734, 177] on h2 "Execution Started" at bounding box center [759, 180] width 130 height 20
click at [682, 151] on button "Details" at bounding box center [688, 148] width 47 height 20
click at [729, 151] on button "Raw Data" at bounding box center [741, 148] width 58 height 20
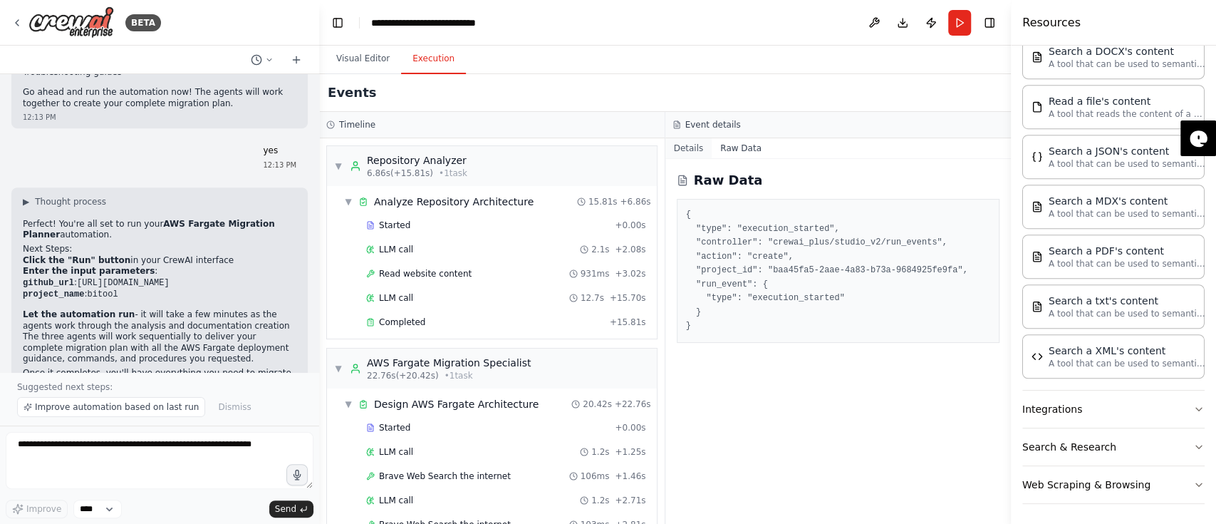
click at [682, 157] on button "Details" at bounding box center [688, 148] width 47 height 20
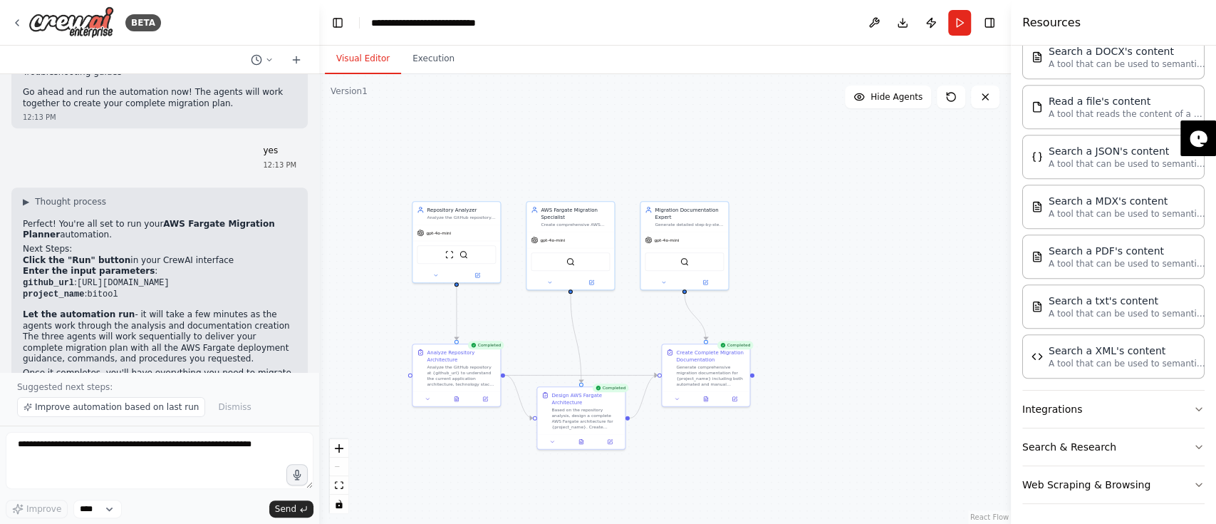
click at [373, 60] on button "Visual Editor" at bounding box center [363, 59] width 76 height 30
click at [911, 26] on button "Run" at bounding box center [959, 23] width 23 height 26
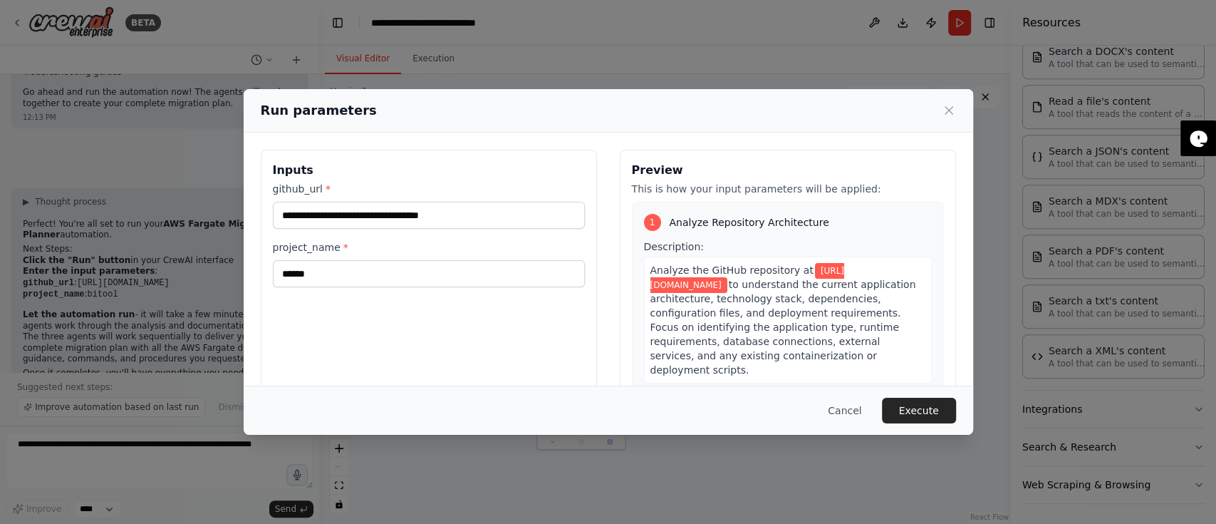
scroll to position [76, 0]
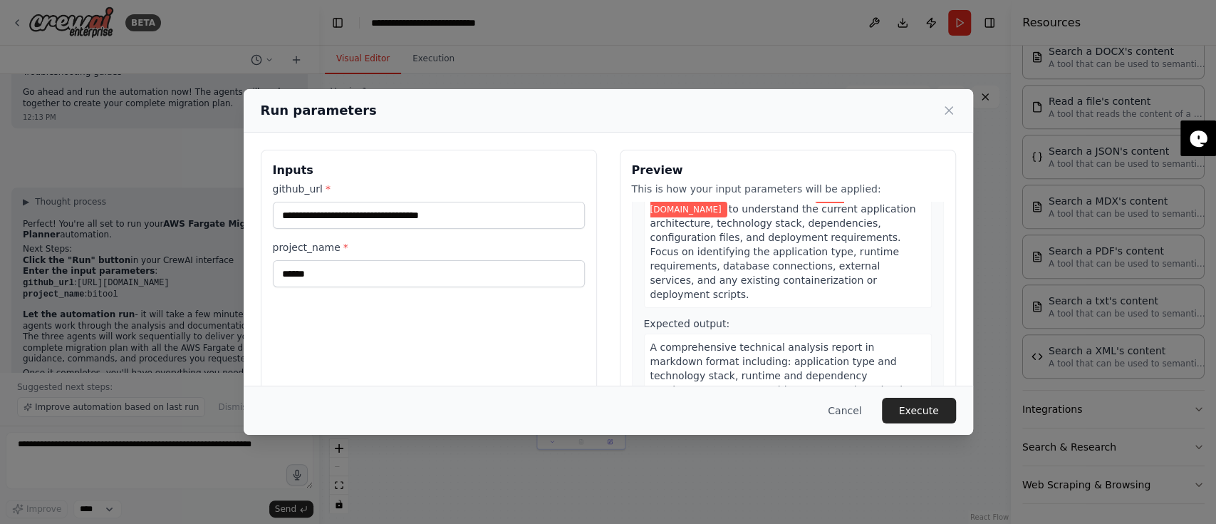
click at [854, 392] on div "Cancel Execute" at bounding box center [608, 409] width 729 height 49
click at [857, 392] on button "Cancel" at bounding box center [844, 410] width 56 height 26
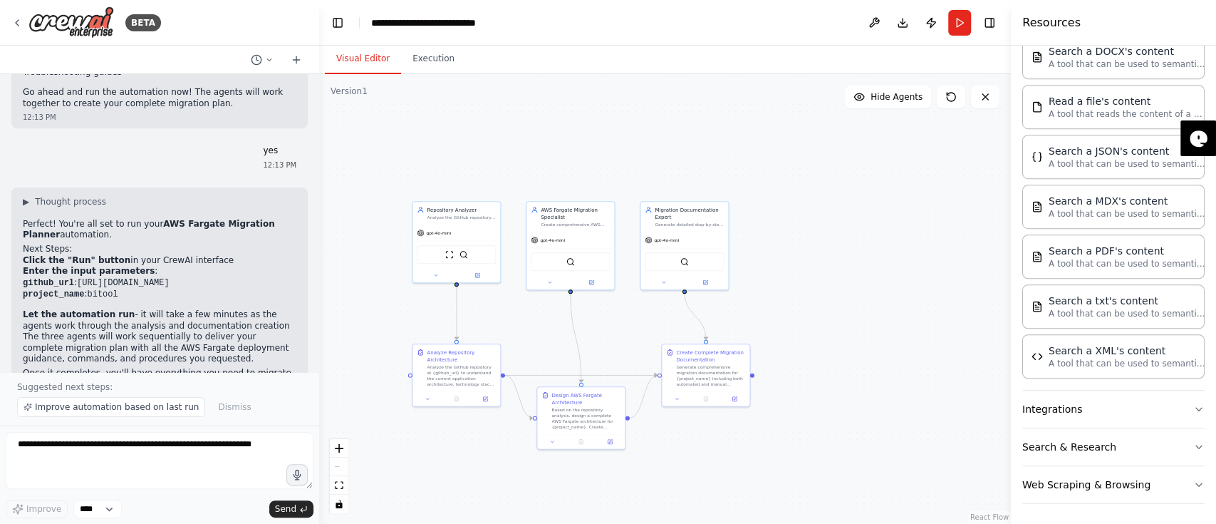
click at [447, 76] on div ".deletable-edge-delete-btn { width: 20px; height: 20px; border: 0px solid #ffff…" at bounding box center [665, 298] width 692 height 449
click at [437, 74] on div ".deletable-edge-delete-btn { width: 20px; height: 20px; border: 0px solid #ffff…" at bounding box center [665, 298] width 692 height 449
click at [427, 63] on button "Execution" at bounding box center [433, 59] width 65 height 30
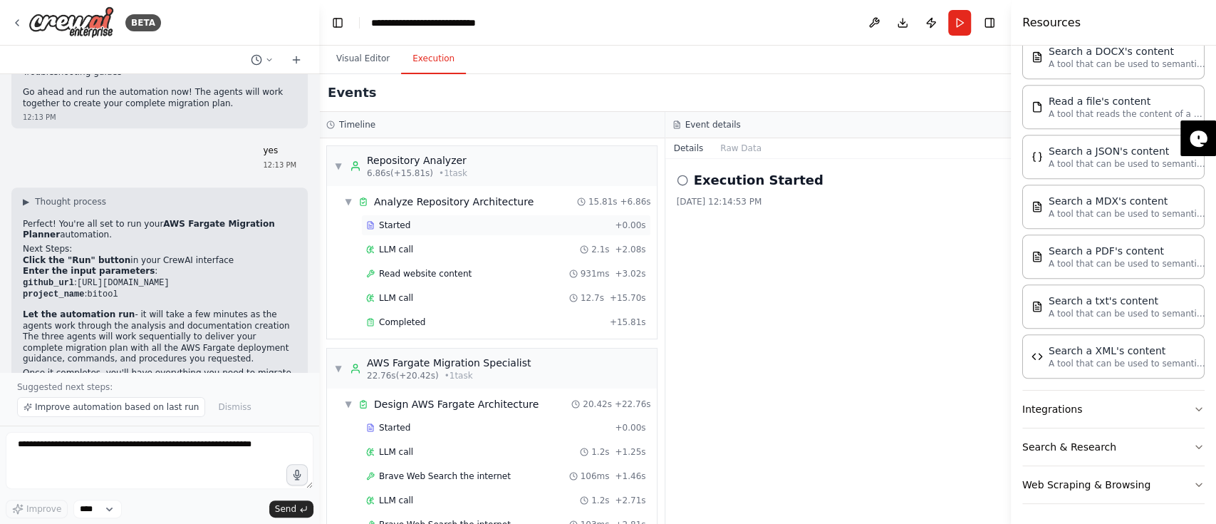
click at [407, 227] on div "Started" at bounding box center [487, 224] width 243 height 11
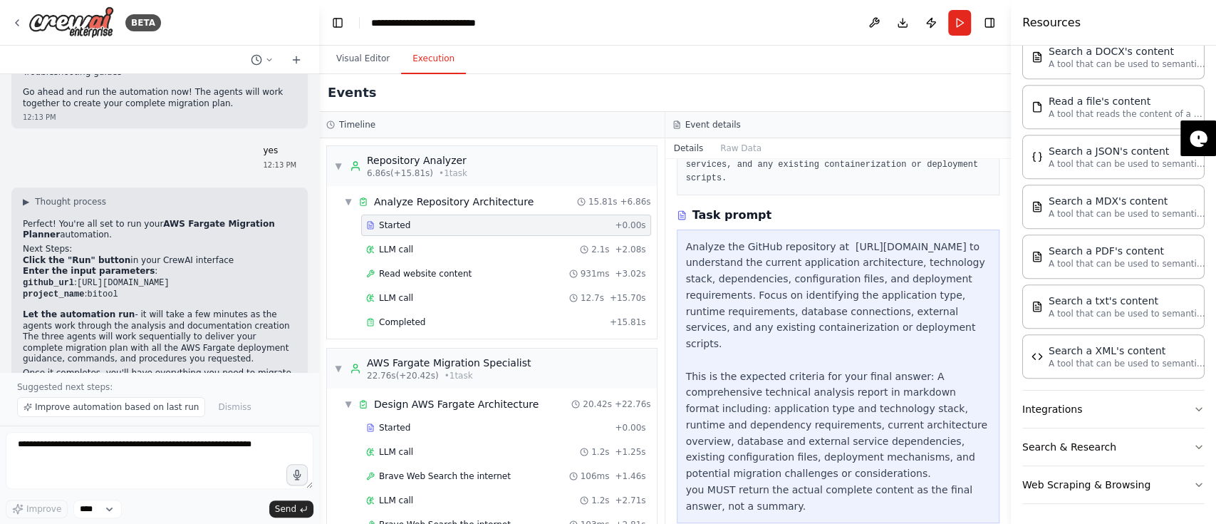
scroll to position [181, 0]
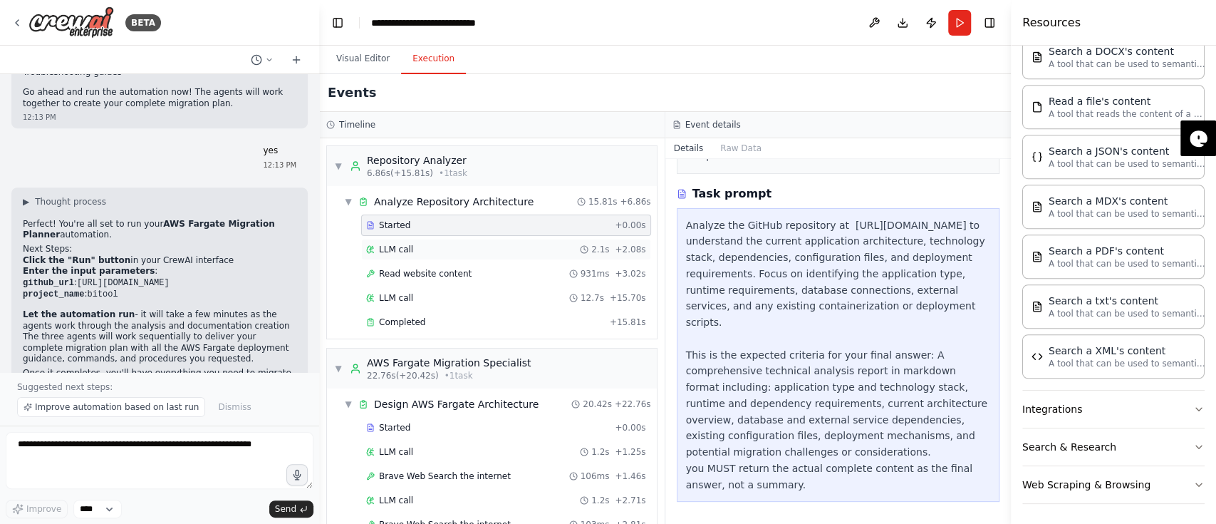
click at [434, 254] on div "LLM call 2.1s + 2.08s" at bounding box center [506, 249] width 280 height 11
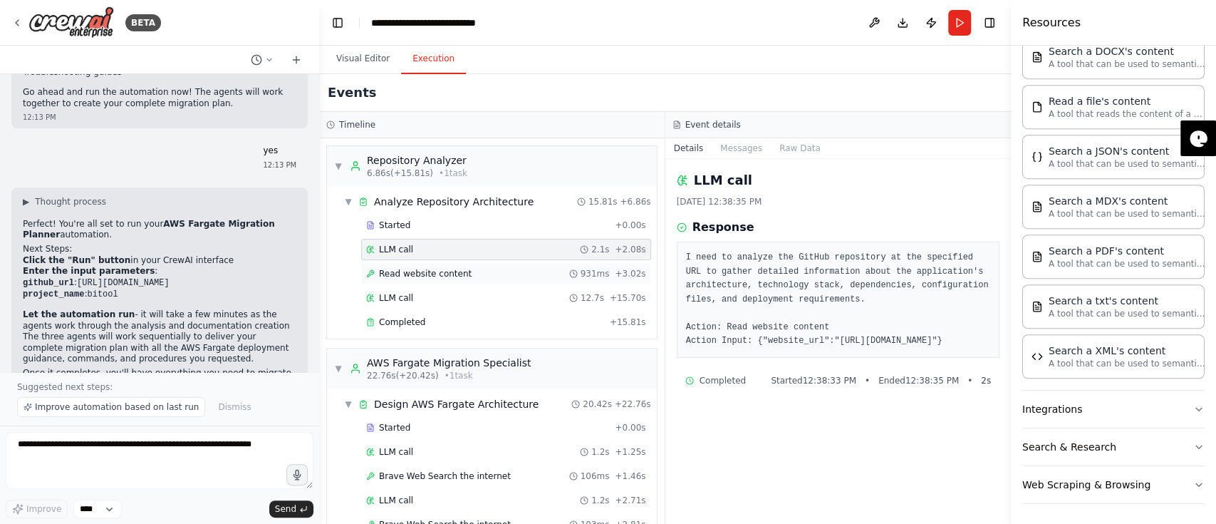
click at [468, 266] on div "Read website content 931ms + 3.02s" at bounding box center [506, 273] width 290 height 21
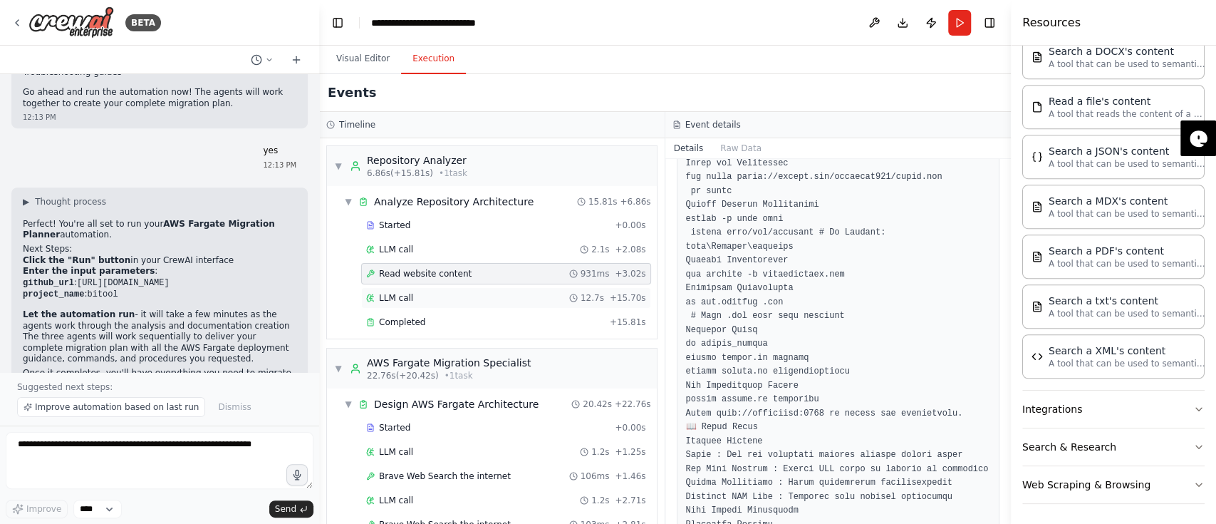
scroll to position [4080, 0]
click at [439, 290] on div "LLM call 12.7s + 15.70s" at bounding box center [506, 297] width 290 height 21
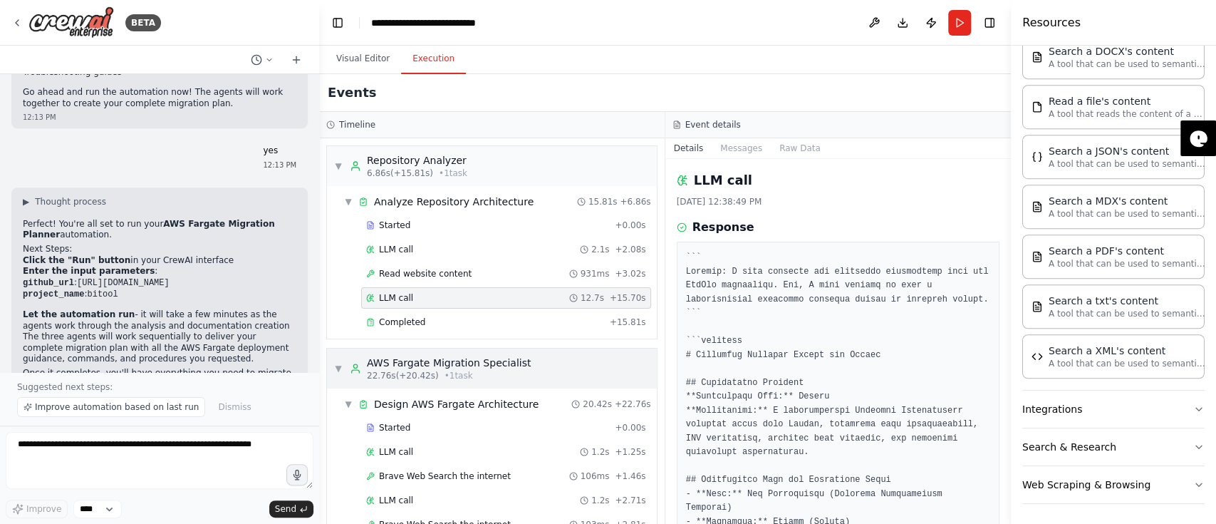
scroll to position [103, 0]
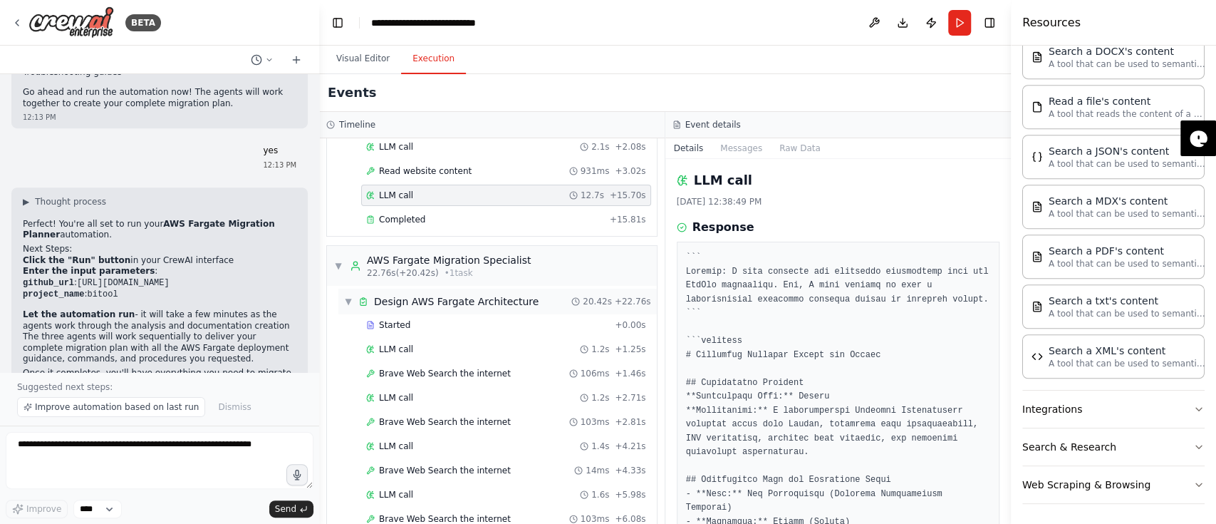
click at [483, 298] on div "Design AWS Fargate Architecture" at bounding box center [456, 301] width 165 height 14
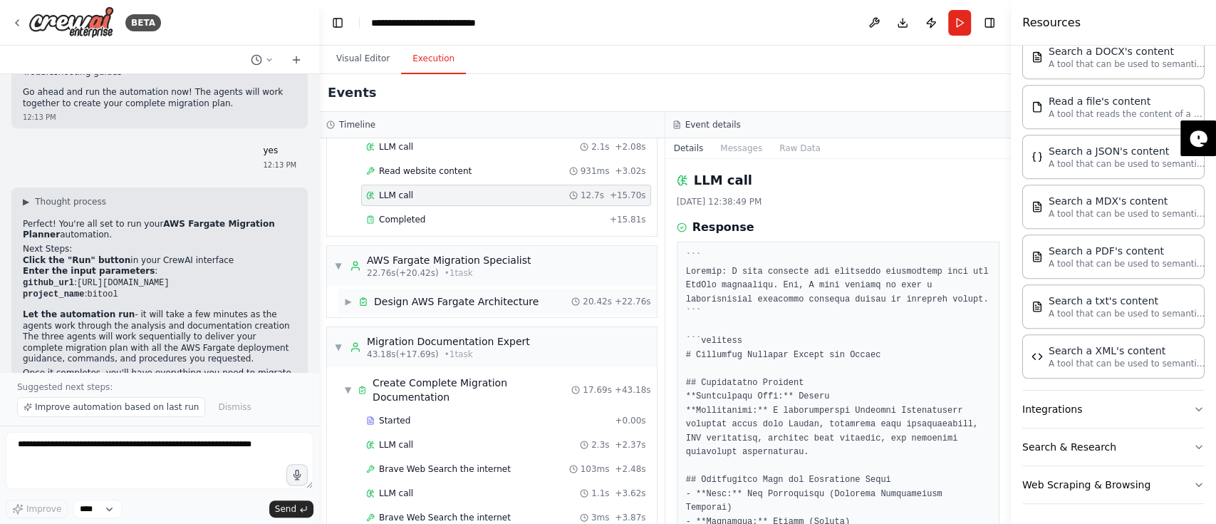
click at [450, 302] on div "Design AWS Fargate Architecture" at bounding box center [456, 301] width 165 height 14
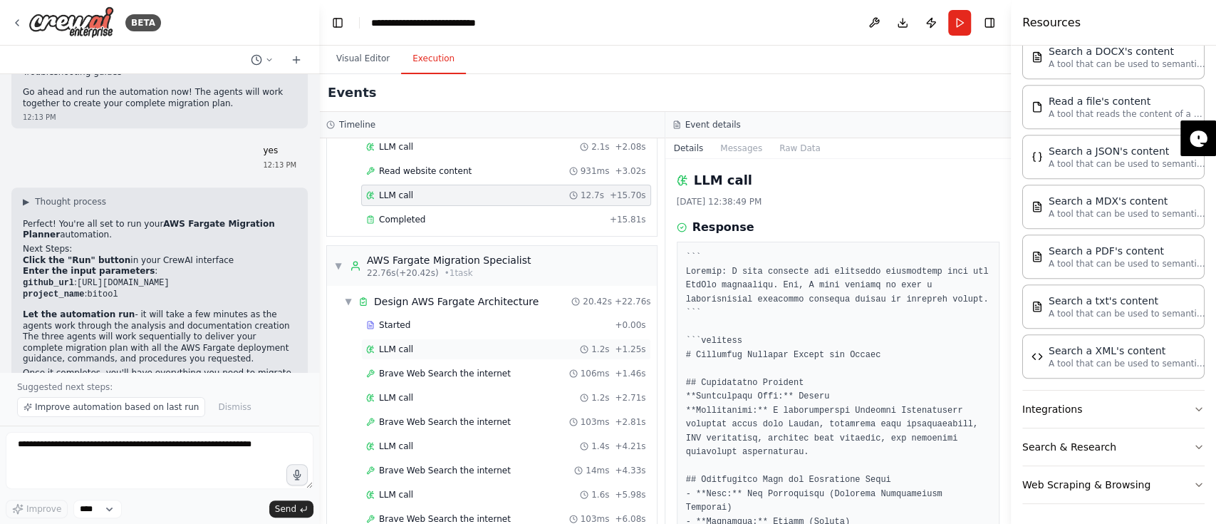
click at [410, 352] on div "LLM call 1.2s + 1.25s" at bounding box center [506, 348] width 280 height 11
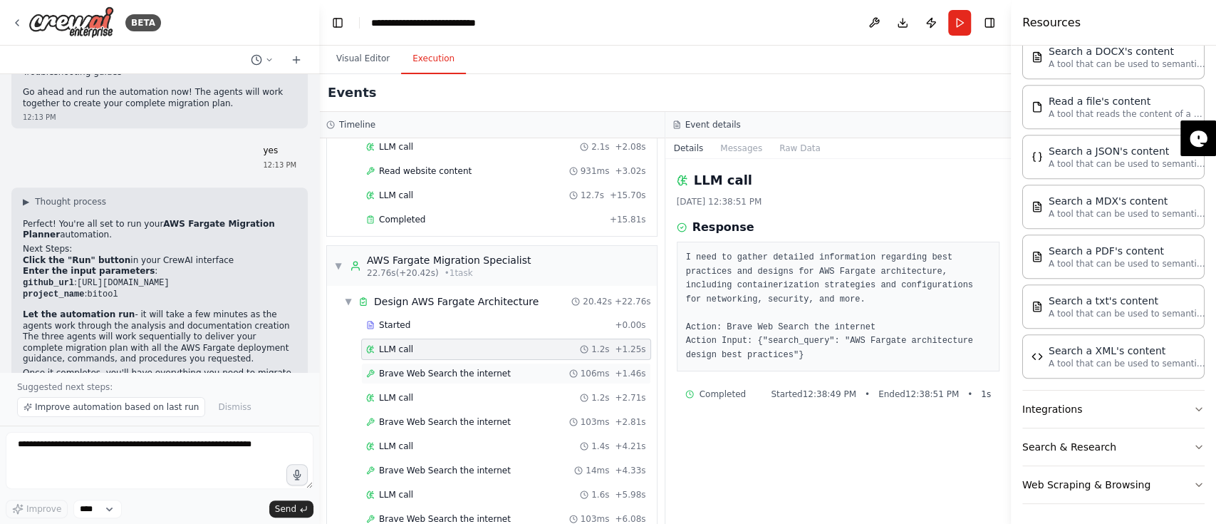
click at [520, 368] on div "Brave Web Search the internet 106ms + 1.46s" at bounding box center [506, 373] width 280 height 11
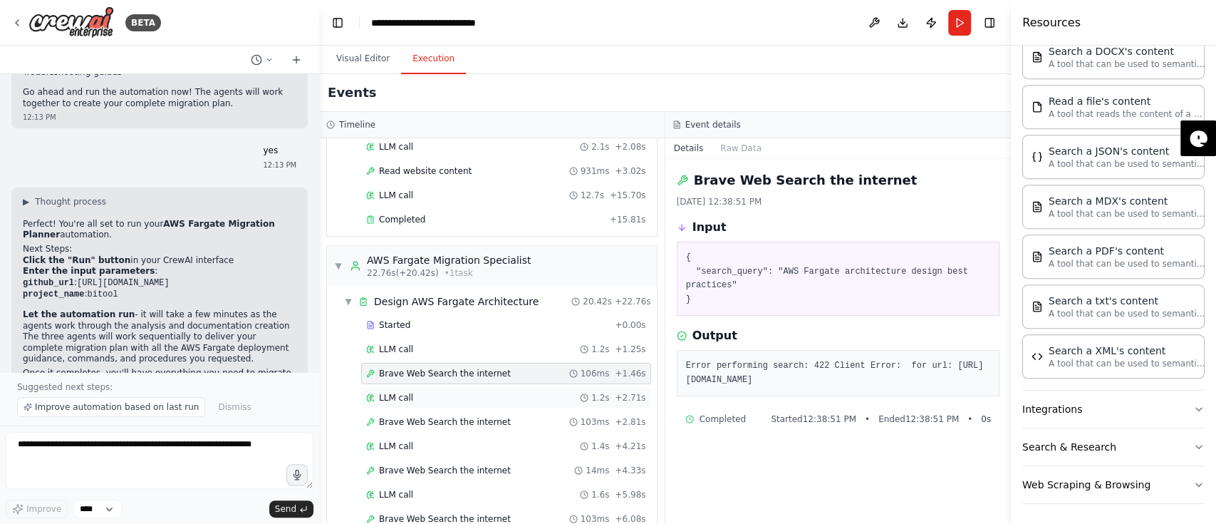
click at [469, 392] on div "LLM call 1.2s + 2.71s" at bounding box center [506, 397] width 280 height 11
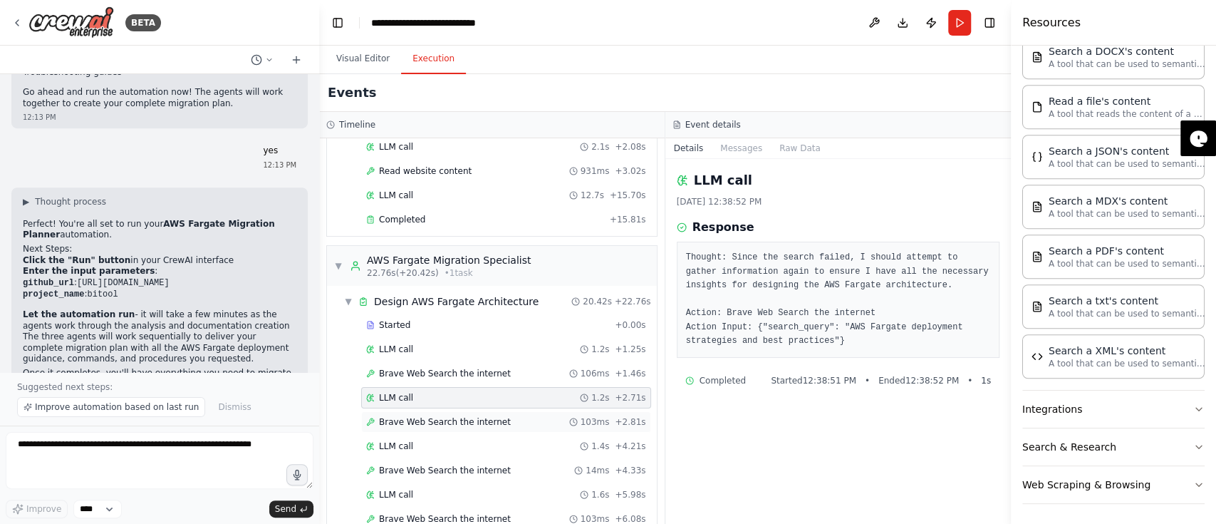
click at [464, 392] on div "Brave Web Search the internet 103ms + 2.81s" at bounding box center [506, 421] width 290 height 21
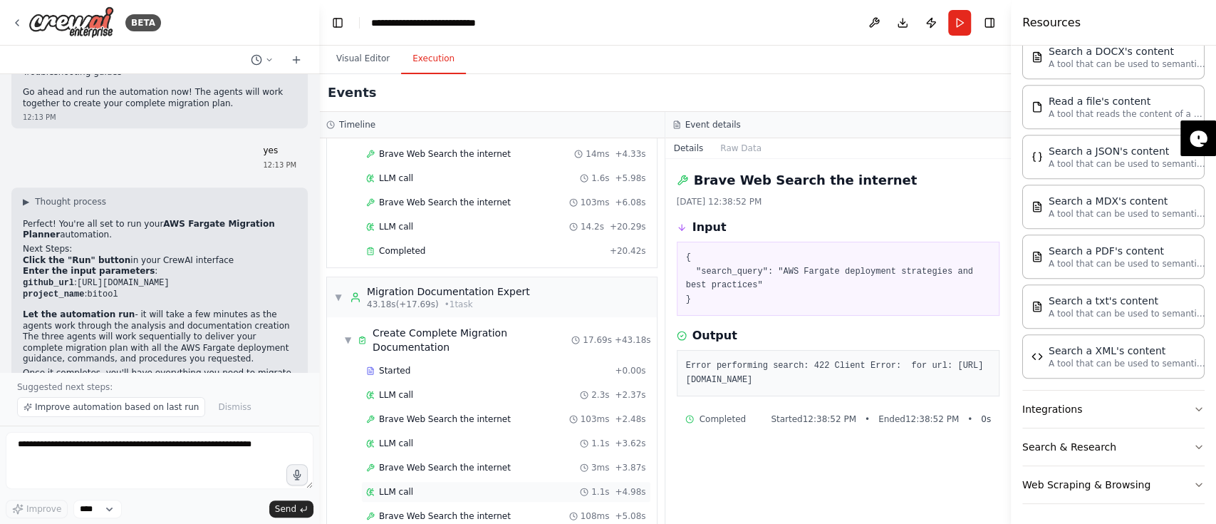
scroll to position [487, 0]
